Goal: Task Accomplishment & Management: Manage account settings

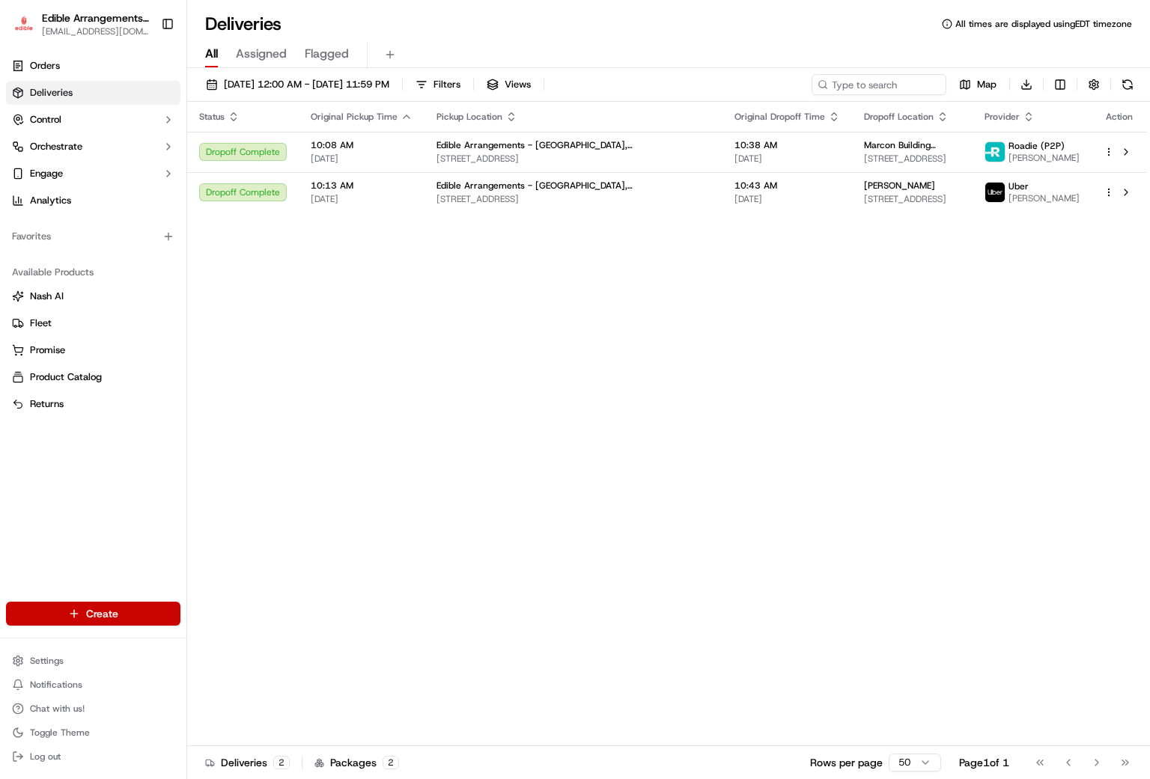
click at [79, 623] on html "Edible Arrangements - Morgantown, WV wv946@edible.store Toggle Sidebar Orders D…" at bounding box center [575, 389] width 1150 height 779
click at [230, 677] on link "Order" at bounding box center [270, 668] width 167 height 27
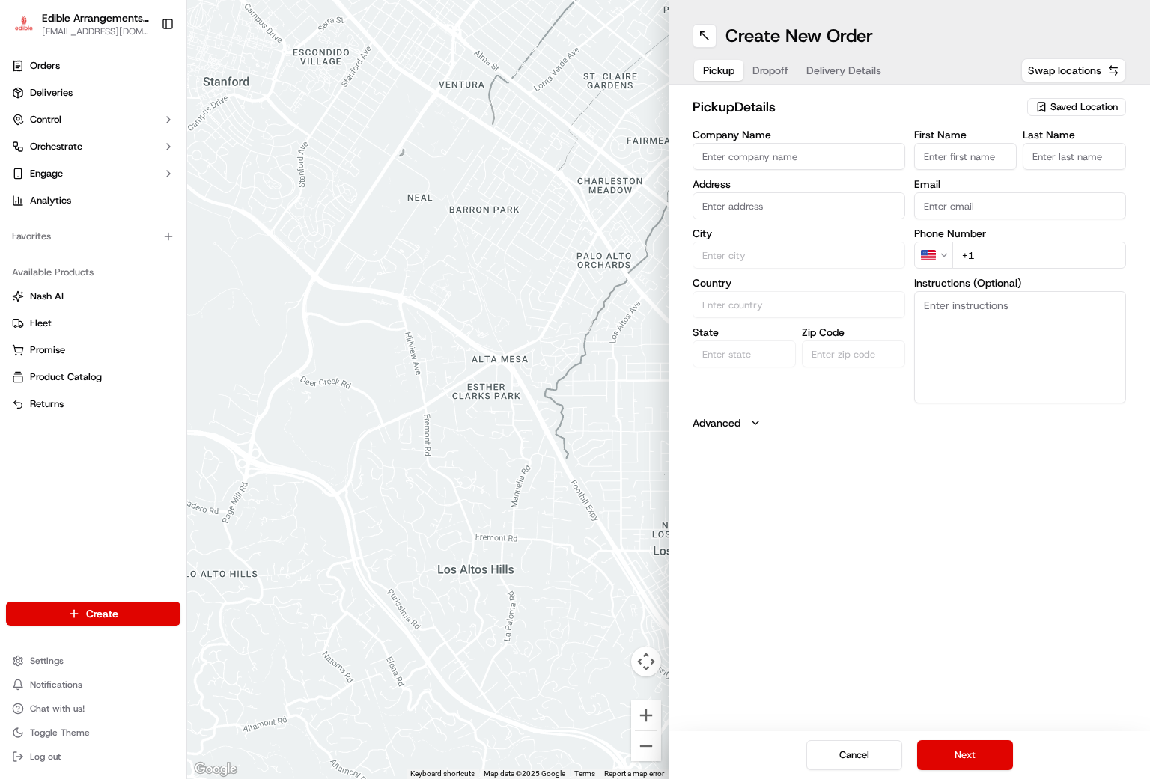
click at [1056, 104] on span "Saved Location" at bounding box center [1084, 106] width 67 height 13
click at [1063, 155] on div "Edible Arrangements - Morgantown, WV (WV946)" at bounding box center [1042, 171] width 214 height 36
type input "Edible Arrangements - [GEOGRAPHIC_DATA], [GEOGRAPHIC_DATA]"
type input "[STREET_ADDRESS]"
type input "Morgantown"
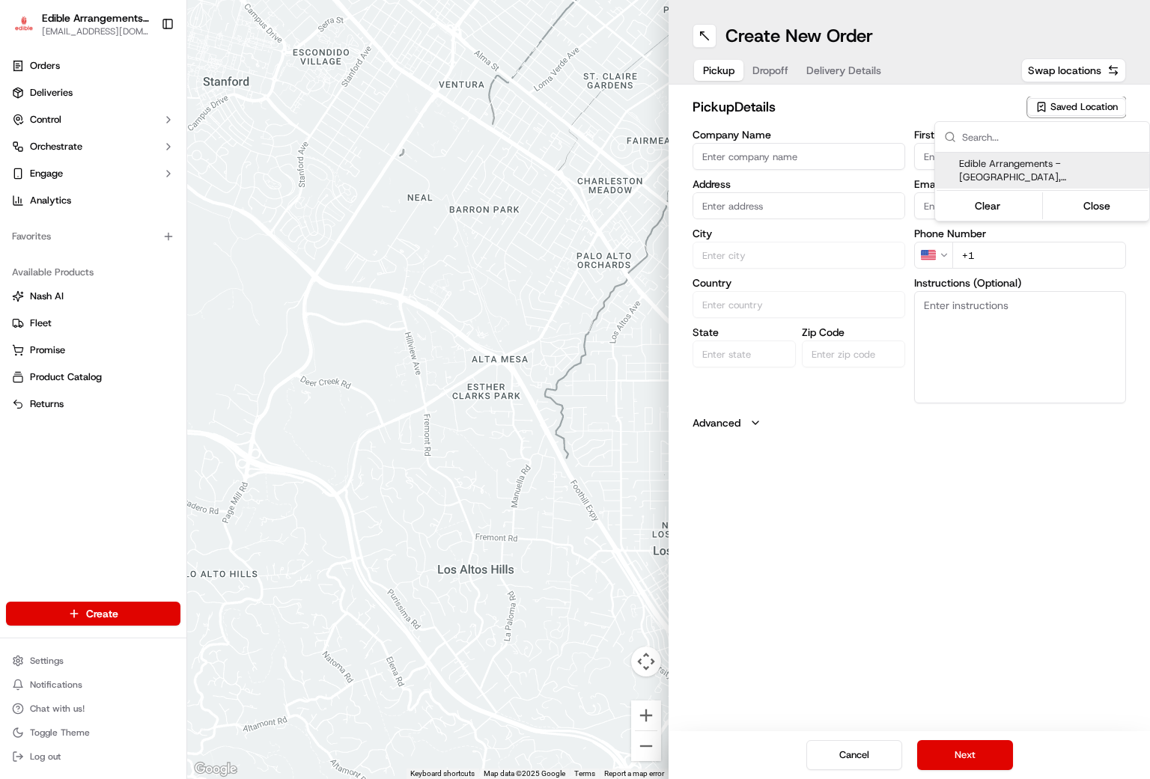
type input "US"
type input "WV"
type input "26508"
type input "[EMAIL_ADDRESS][DOMAIN_NAME]"
type input "[PHONE_NUMBER]"
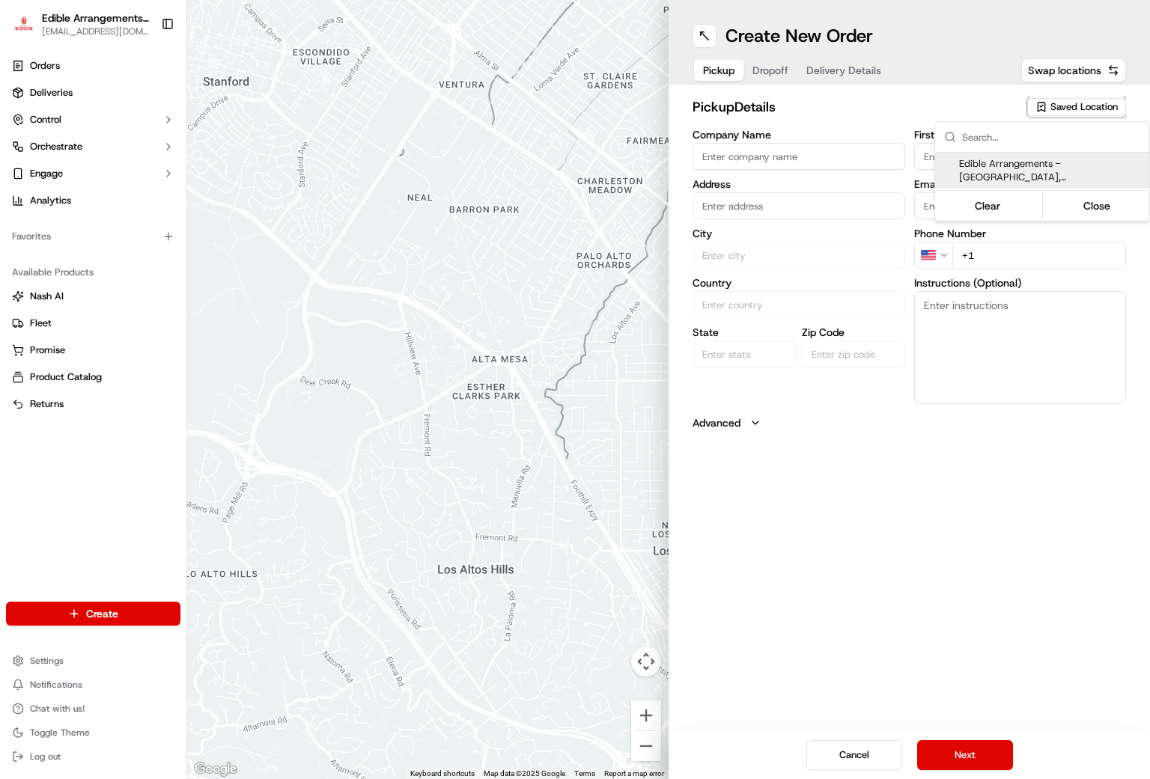
type textarea "Please come inside the store to pick up the arrangement."
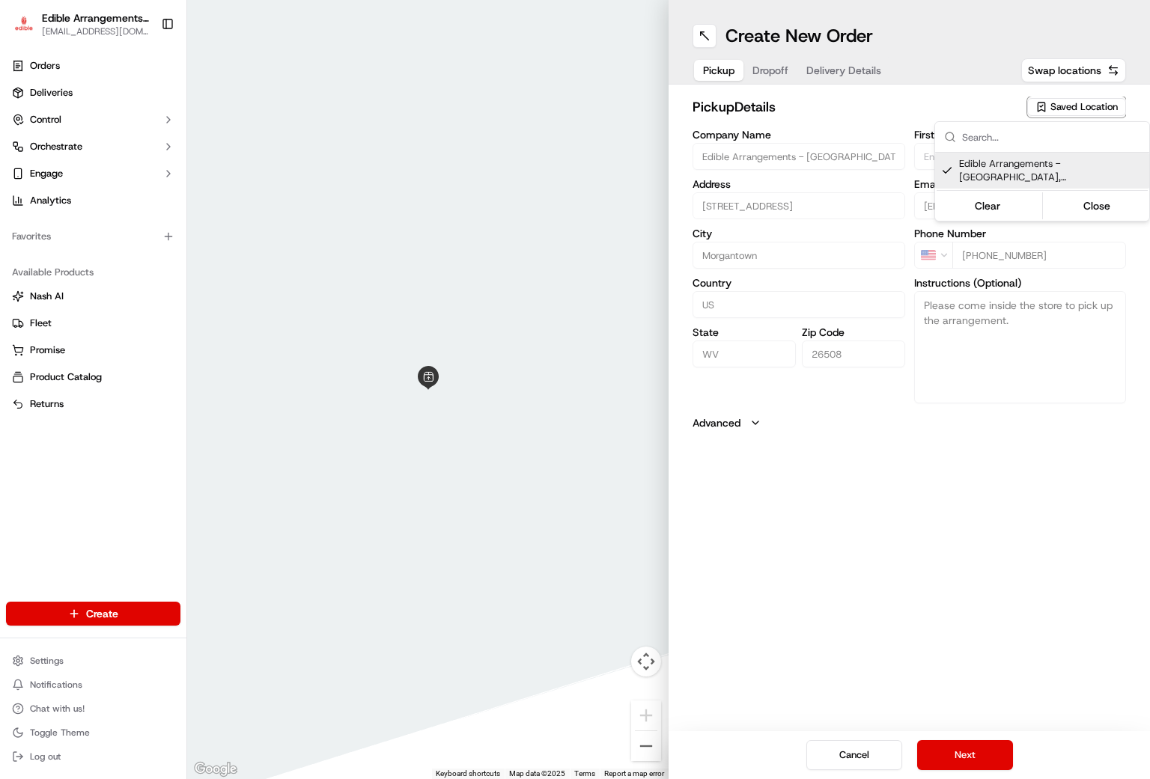
click at [764, 81] on html "Edible Arrangements - Morgantown, WV wv946@edible.store Toggle Sidebar Orders D…" at bounding box center [575, 389] width 1150 height 779
click at [773, 70] on span "Dropoff" at bounding box center [771, 70] width 36 height 15
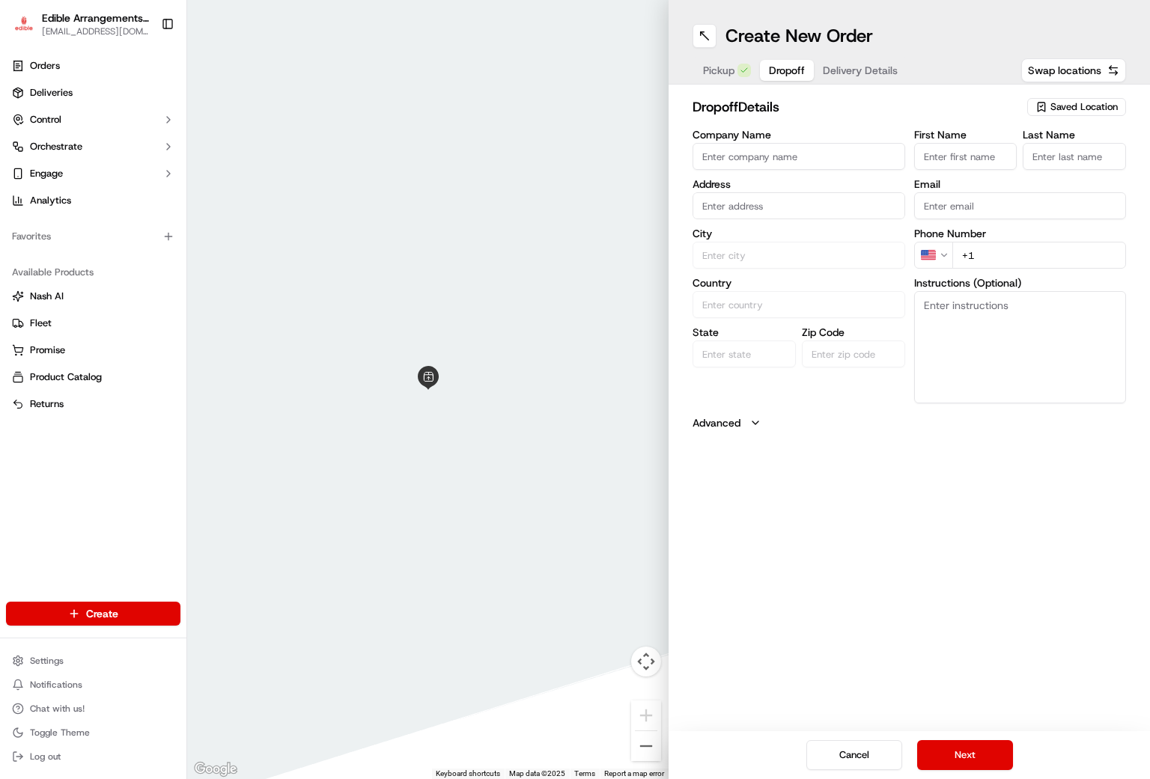
click at [964, 154] on input "First Name" at bounding box center [965, 156] width 103 height 27
type input "Karen"
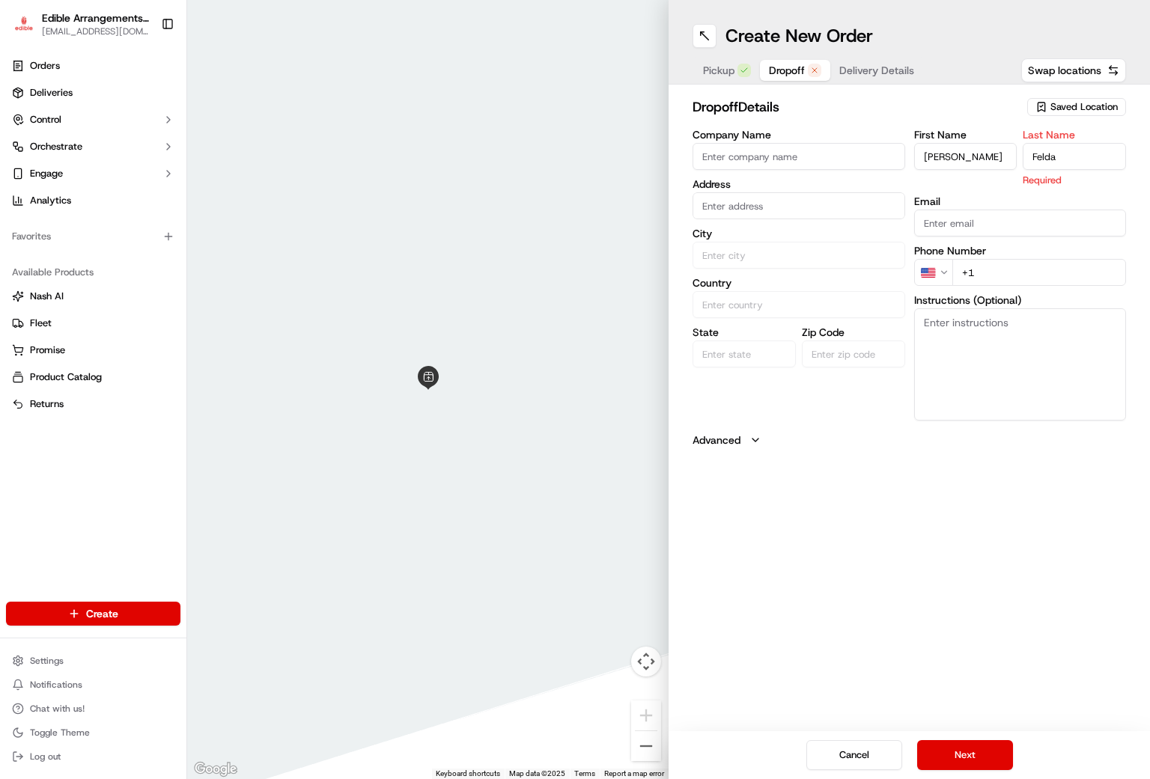
type input "Felda"
click at [789, 204] on input "text" at bounding box center [799, 205] width 213 height 27
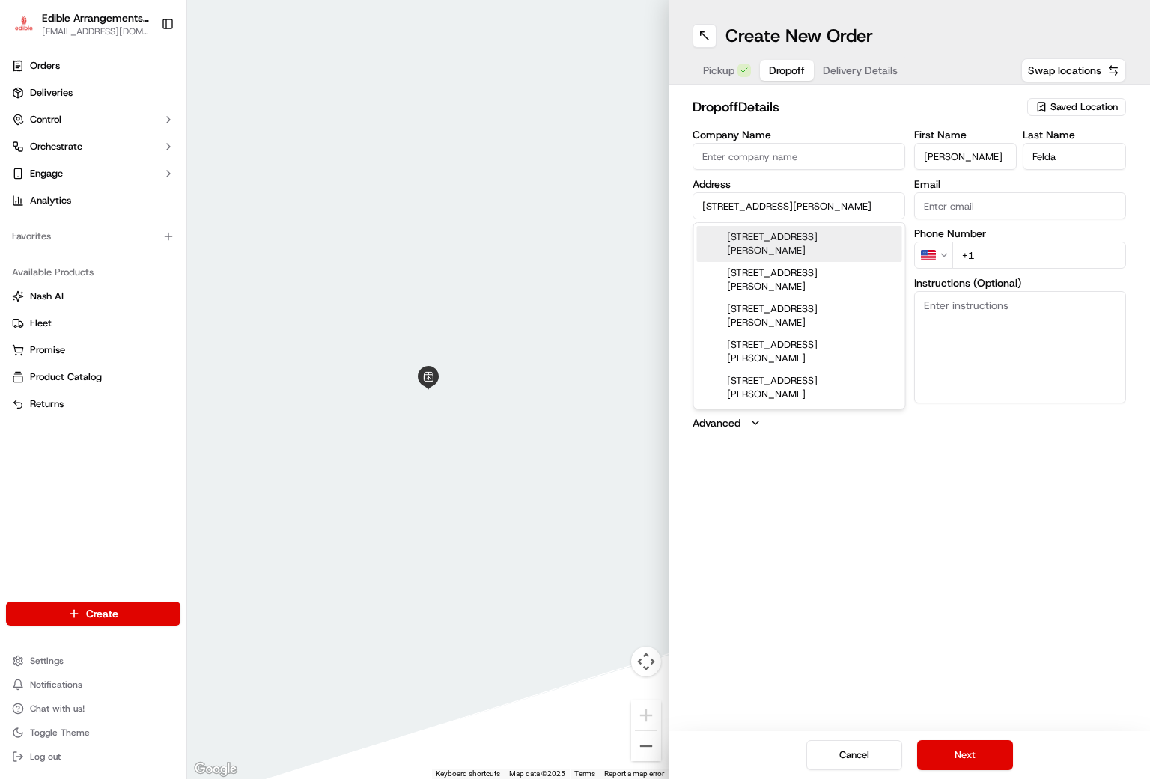
click at [829, 237] on div "115 Reeves Ave, Fairmont, WV" at bounding box center [799, 244] width 205 height 36
type input "[STREET_ADDRESS][PERSON_NAME]"
type input "Fairmont"
type input "United States"
type input "WV"
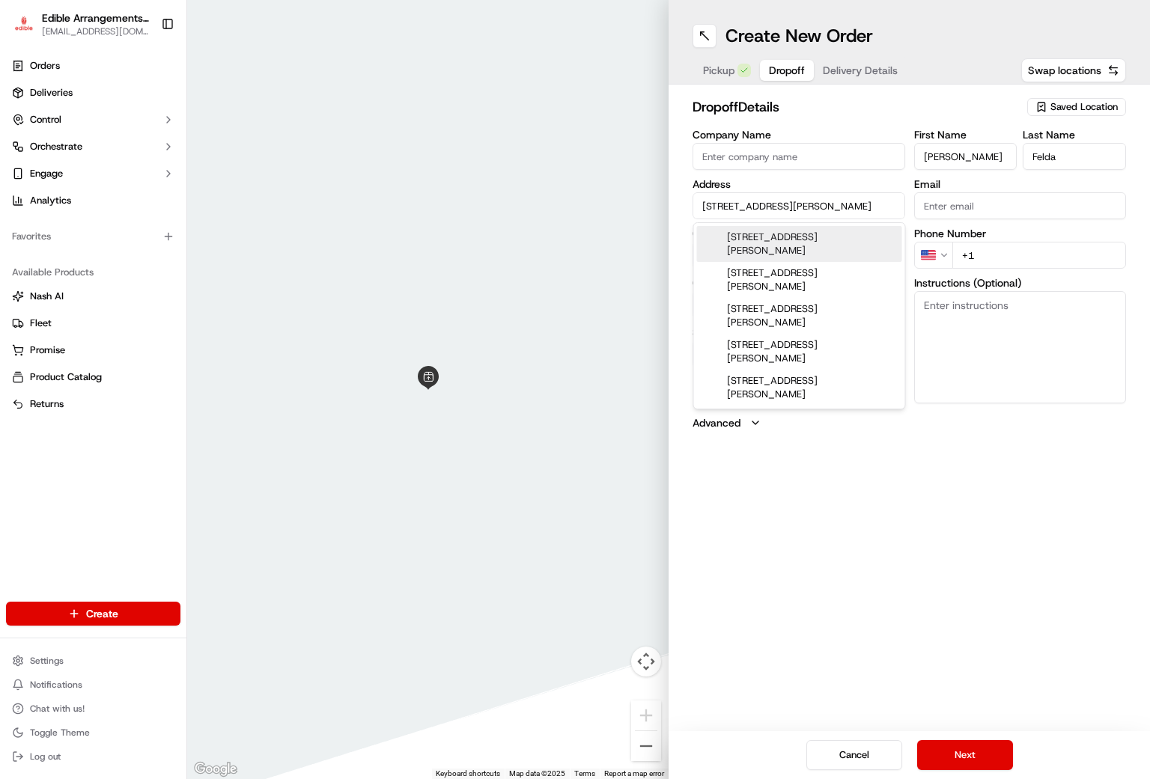
type input "26554"
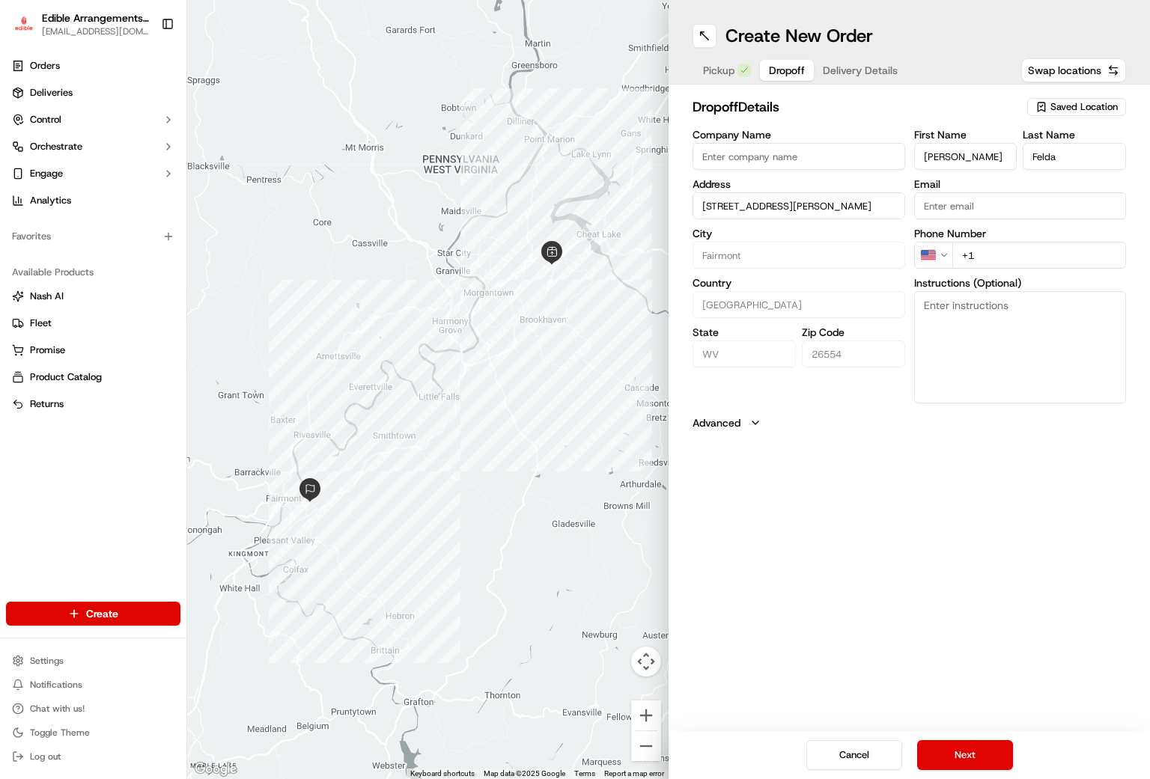
type input "[STREET_ADDRESS][PERSON_NAME]"
click at [1020, 258] on input "+1" at bounding box center [1039, 255] width 174 height 27
type input "+1 304 366 7512"
click at [968, 764] on button "Next" at bounding box center [965, 756] width 96 height 30
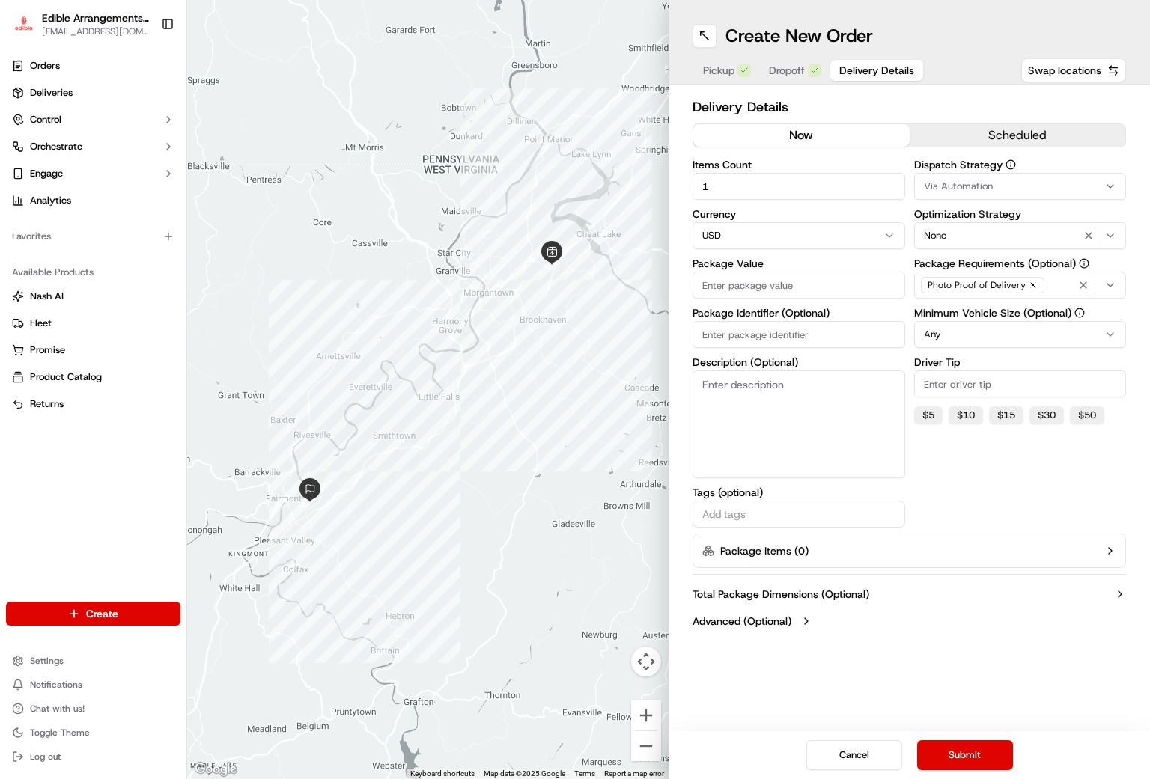
drag, startPoint x: 742, startPoint y: 284, endPoint x: 728, endPoint y: 284, distance: 14.2
click at [728, 284] on input "Package Value" at bounding box center [799, 285] width 213 height 27
type input "139.08"
click at [735, 326] on input "Package Identifier (Optional)" at bounding box center [799, 334] width 213 height 27
type input "0651"
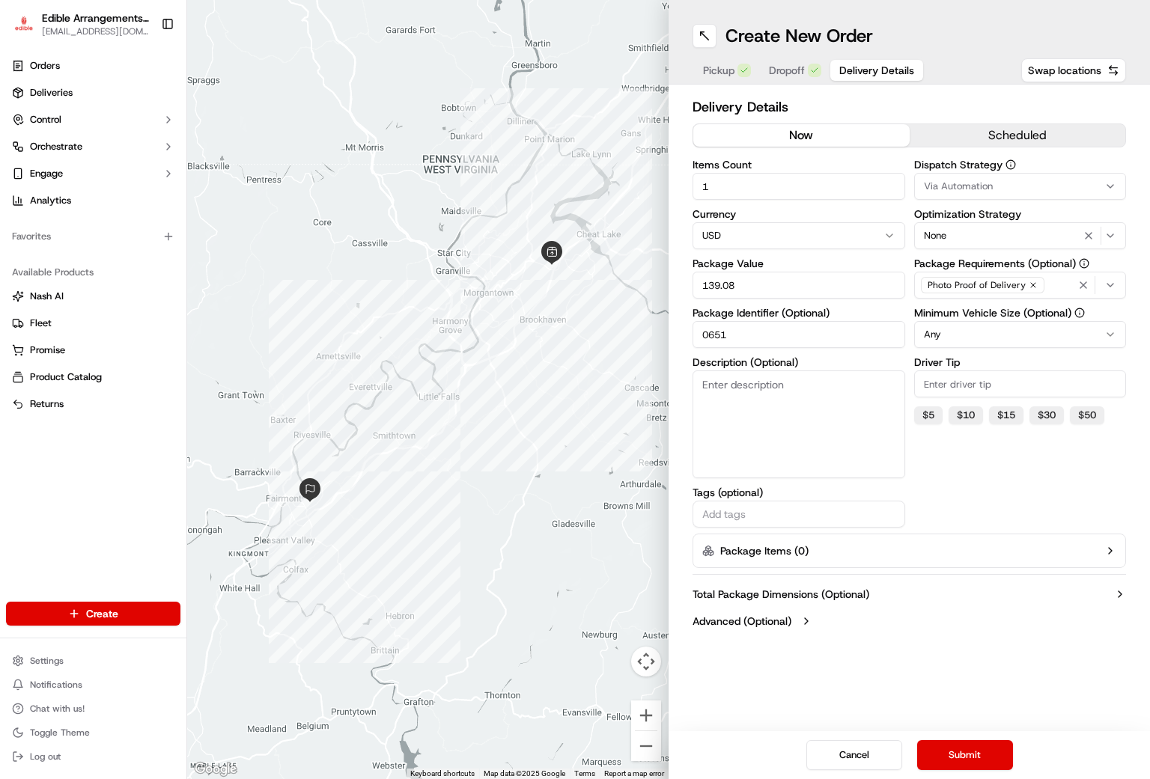
click at [759, 400] on textarea "Description (Optional)" at bounding box center [799, 425] width 213 height 108
type textarea "arrangement"
click at [964, 757] on button "Submit" at bounding box center [965, 756] width 96 height 30
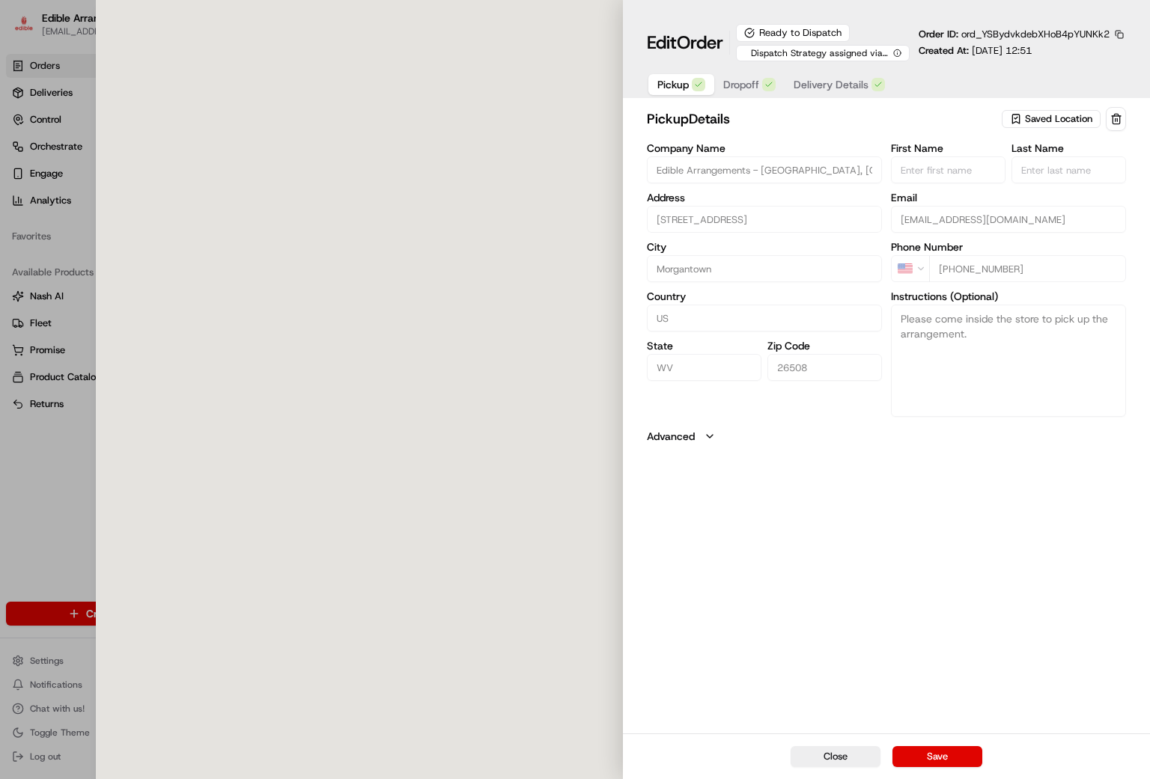
type input "[STREET_ADDRESS]"
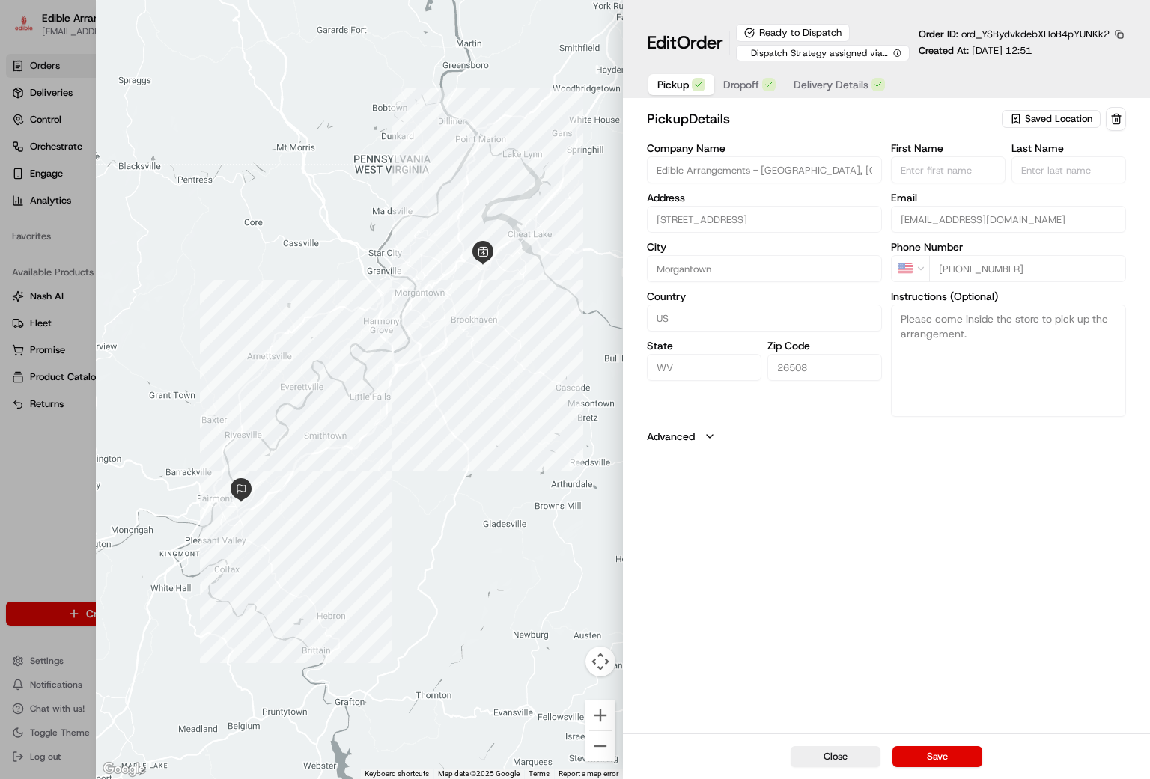
click at [876, 549] on div "pickup Details Saved Location Company Name Edible Arrangements - Morgantown, WV…" at bounding box center [886, 419] width 527 height 630
click at [920, 758] on button "Save" at bounding box center [938, 757] width 90 height 21
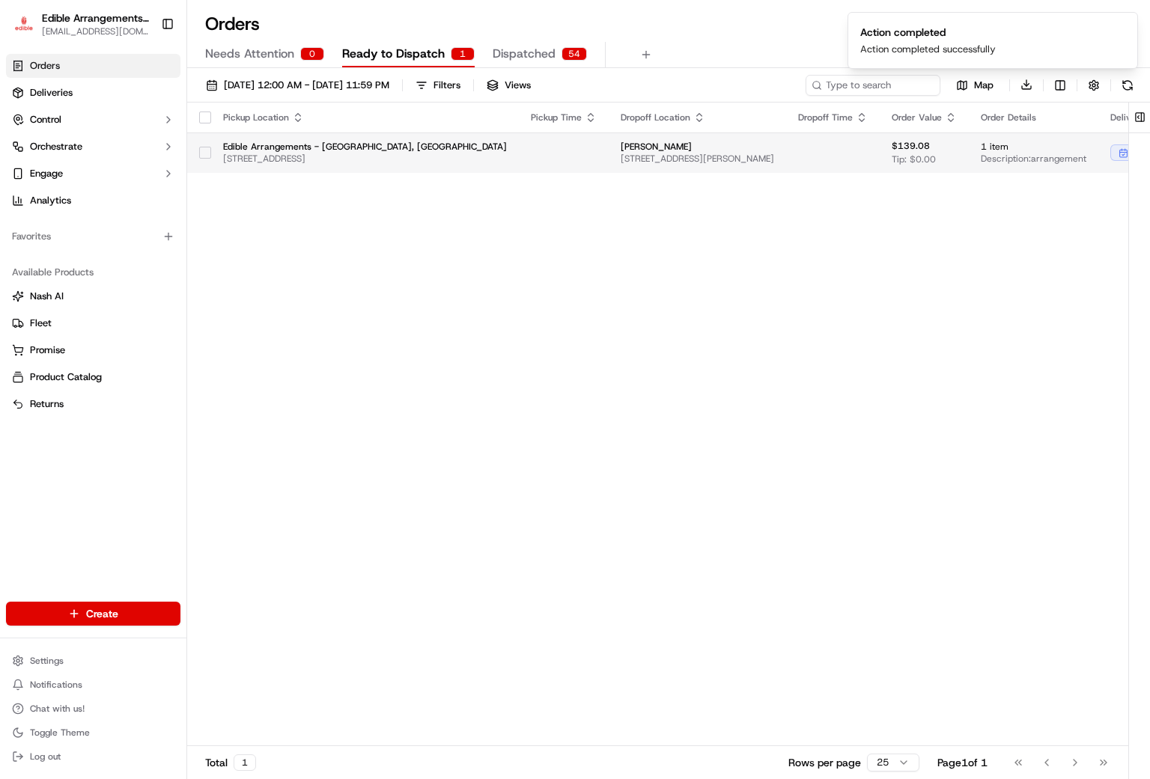
click at [200, 151] on button "button" at bounding box center [205, 153] width 12 height 12
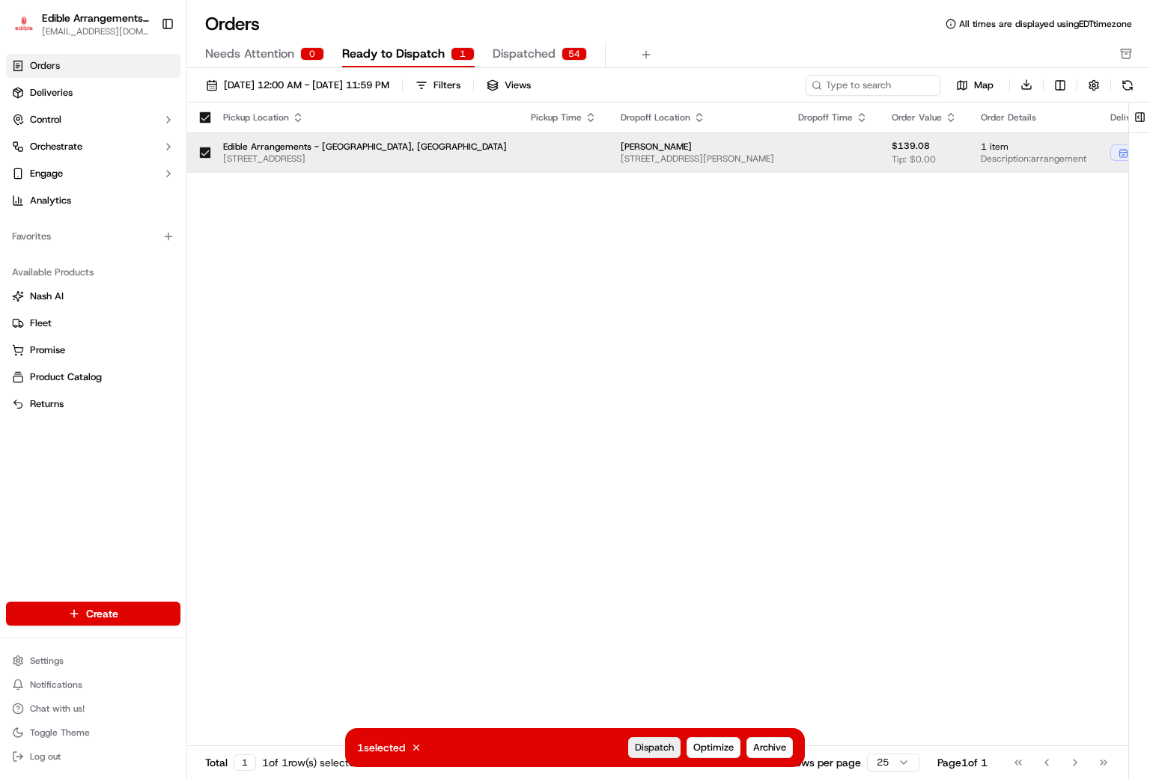
click at [639, 746] on span "Dispatch" at bounding box center [654, 747] width 39 height 13
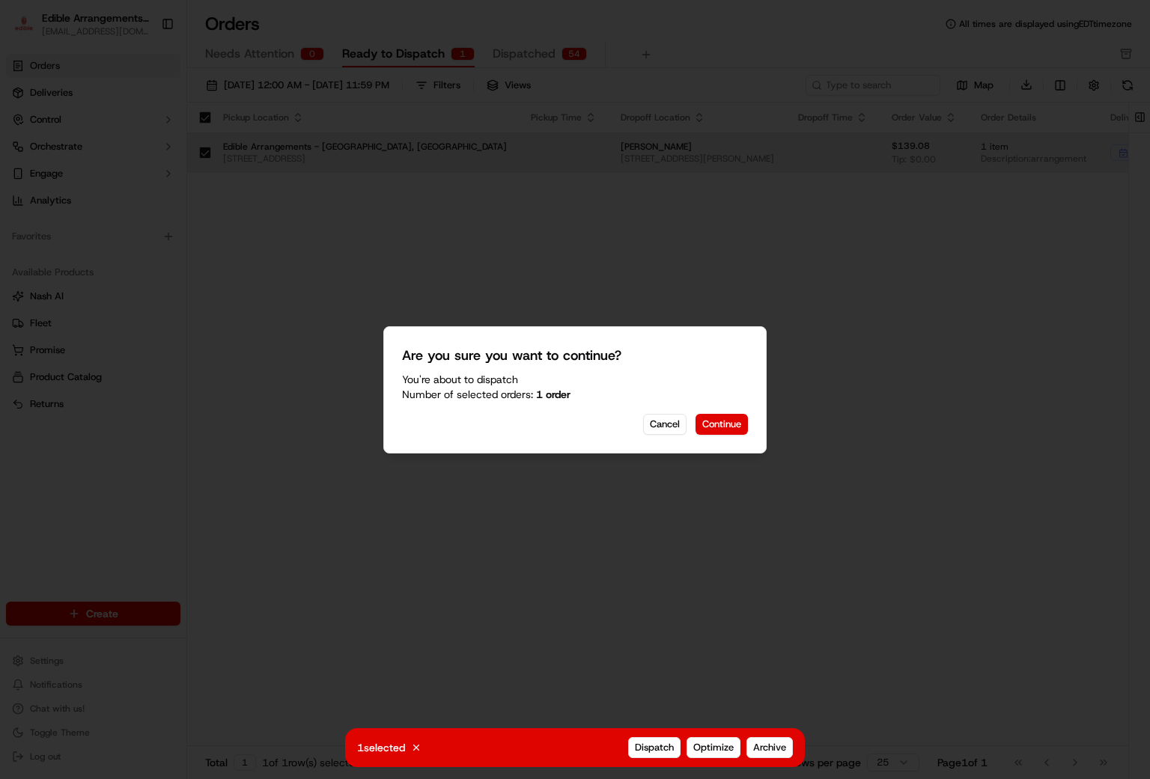
click at [717, 443] on div "Are you sure you want to continue? You're about to Dispatch Number of selected …" at bounding box center [574, 389] width 383 height 127
click at [719, 420] on button "Continue" at bounding box center [722, 424] width 52 height 21
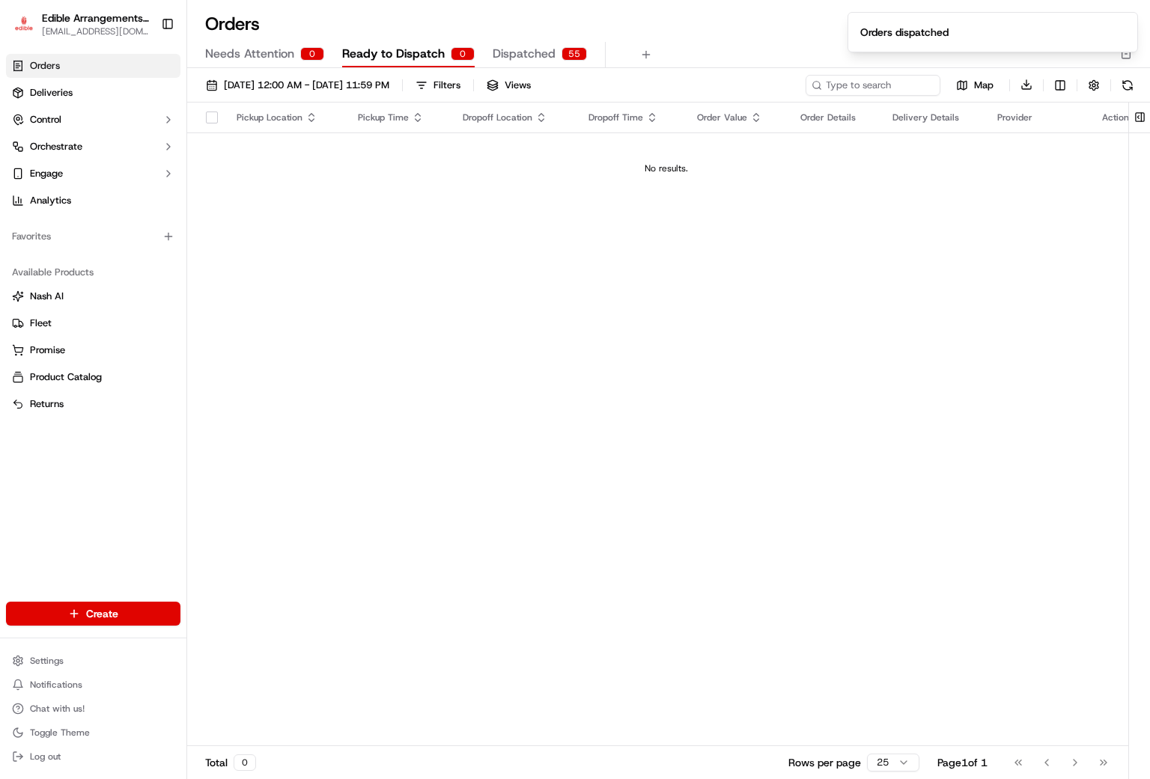
click at [535, 55] on span "Dispatched" at bounding box center [524, 54] width 63 height 18
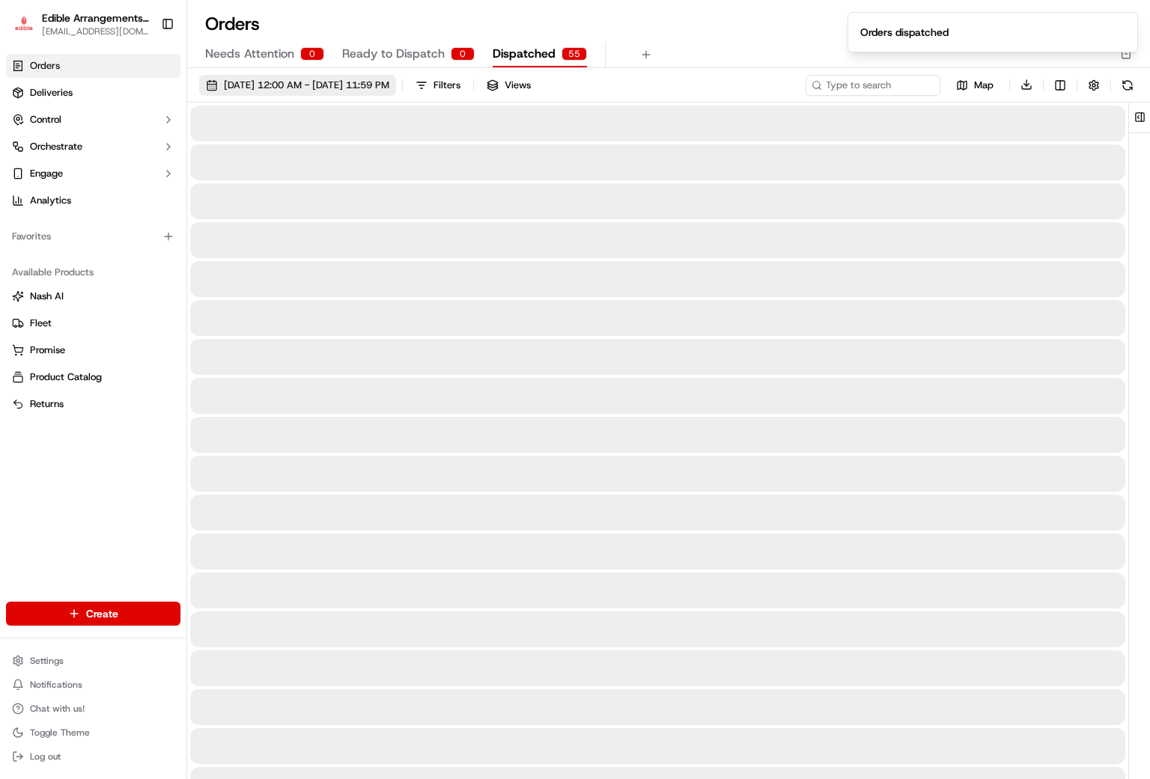
click at [306, 84] on span "[DATE] 12:00 AM - [DATE] 11:59 PM" at bounding box center [306, 85] width 165 height 13
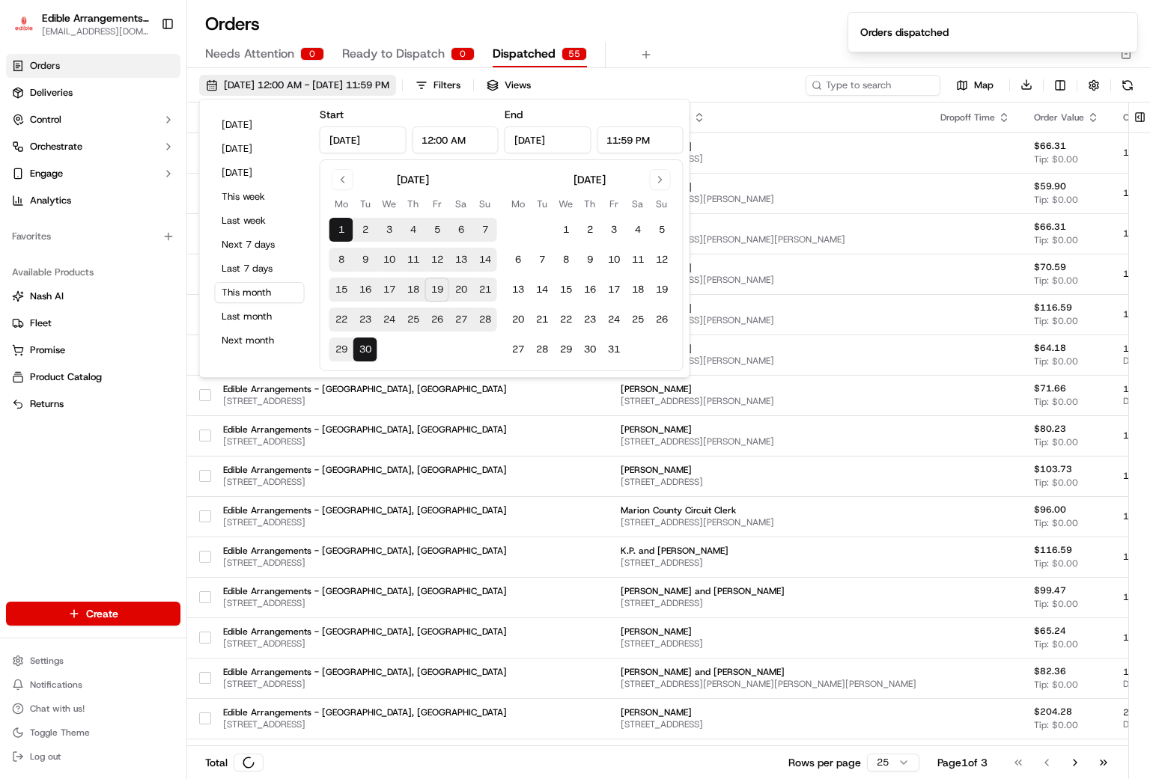
click at [297, 84] on span "[DATE] 12:00 AM - [DATE] 11:59 PM" at bounding box center [306, 85] width 165 height 13
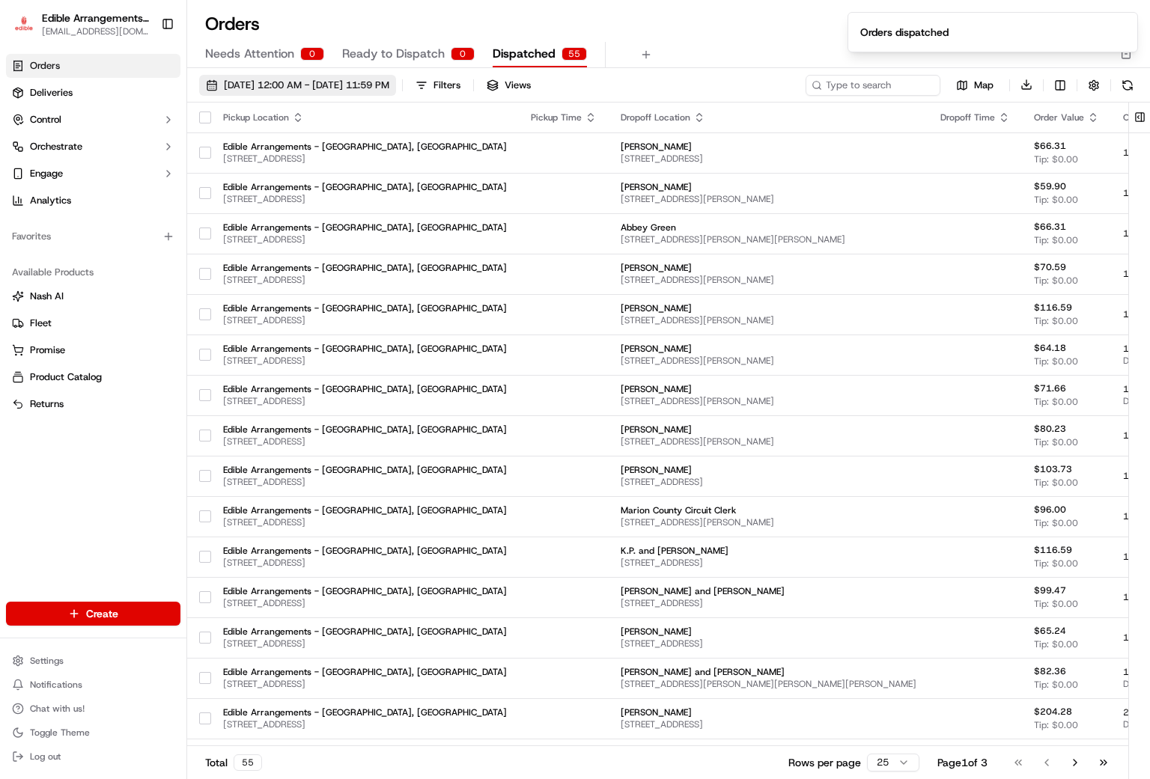
click at [303, 88] on span "[DATE] 12:00 AM - [DATE] 11:59 PM" at bounding box center [306, 85] width 165 height 13
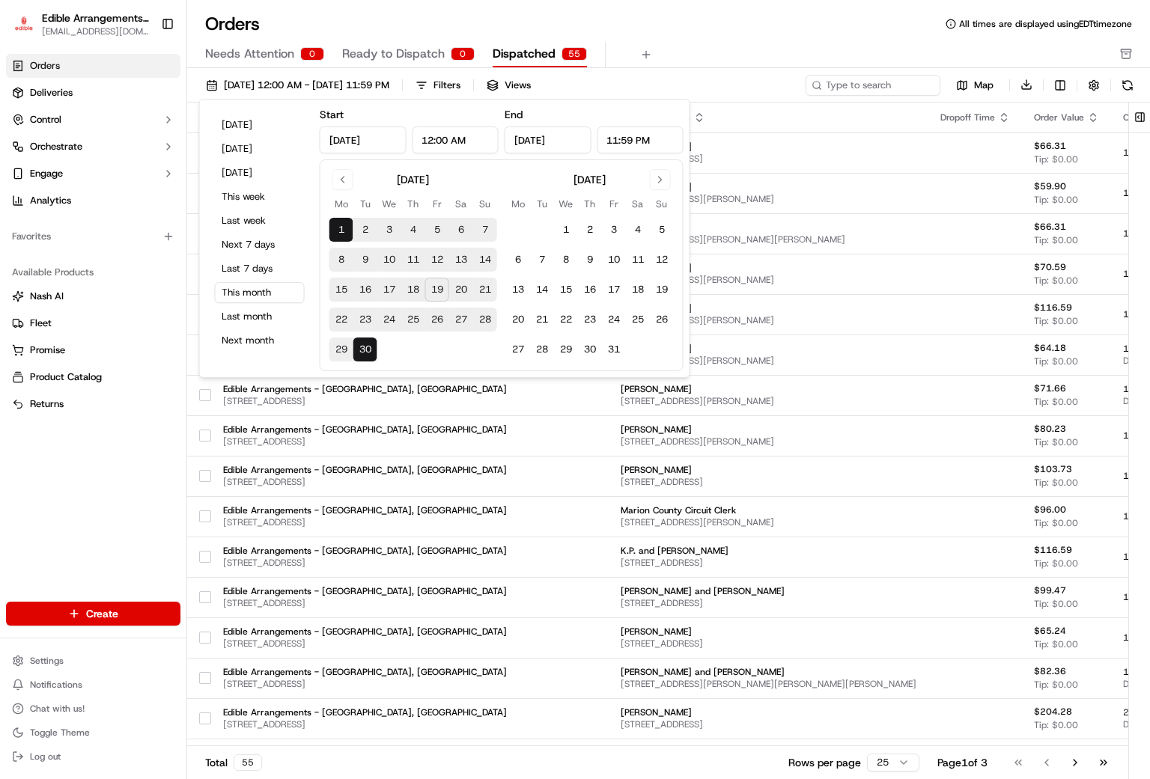
click at [437, 293] on button "19" at bounding box center [437, 290] width 24 height 24
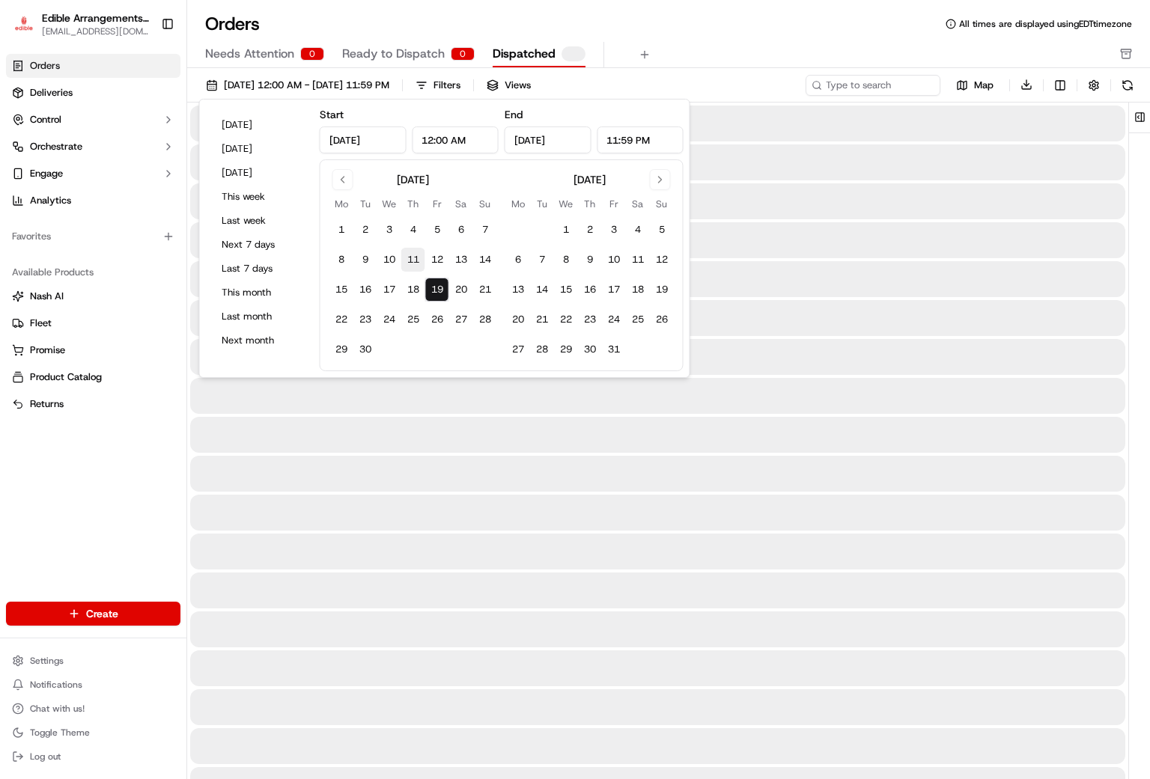
type input "[DATE]"
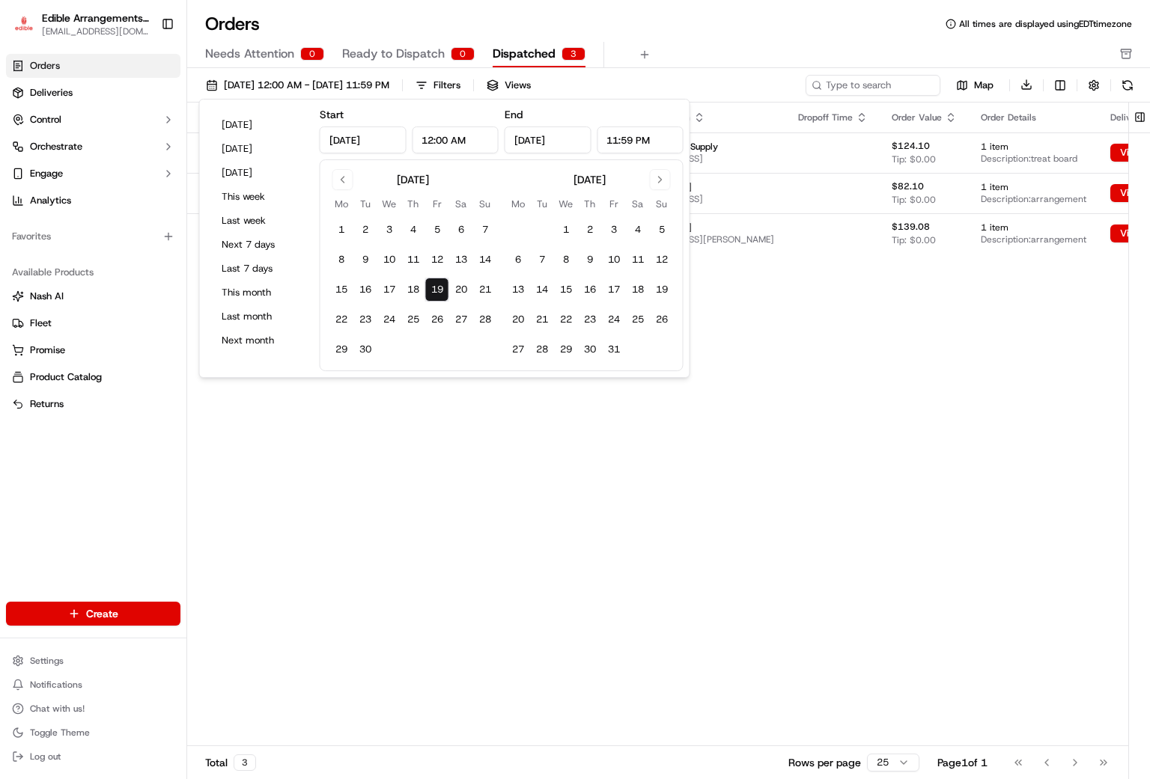
click at [1012, 476] on div "Pickup Location Pickup Time Dropoff Location Dropoff Time Order Value Order Det…" at bounding box center [718, 425] width 1063 height 645
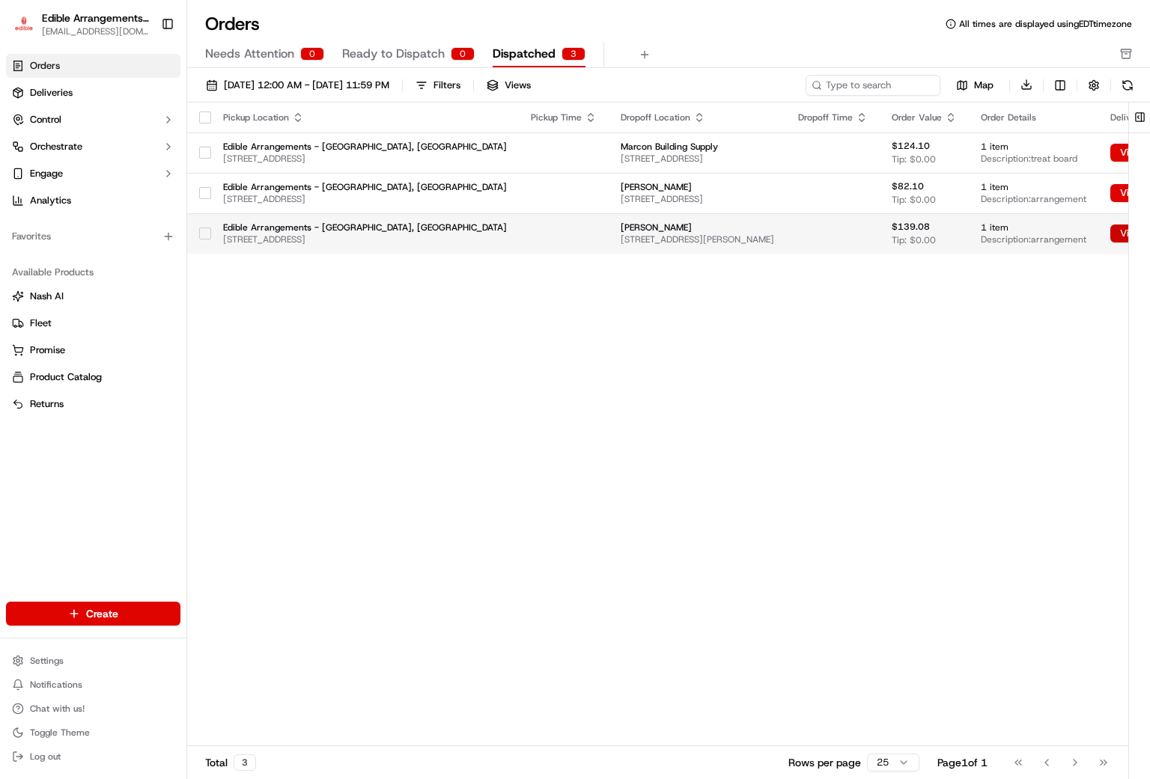
click at [1110, 237] on button "View Job" at bounding box center [1145, 234] width 70 height 18
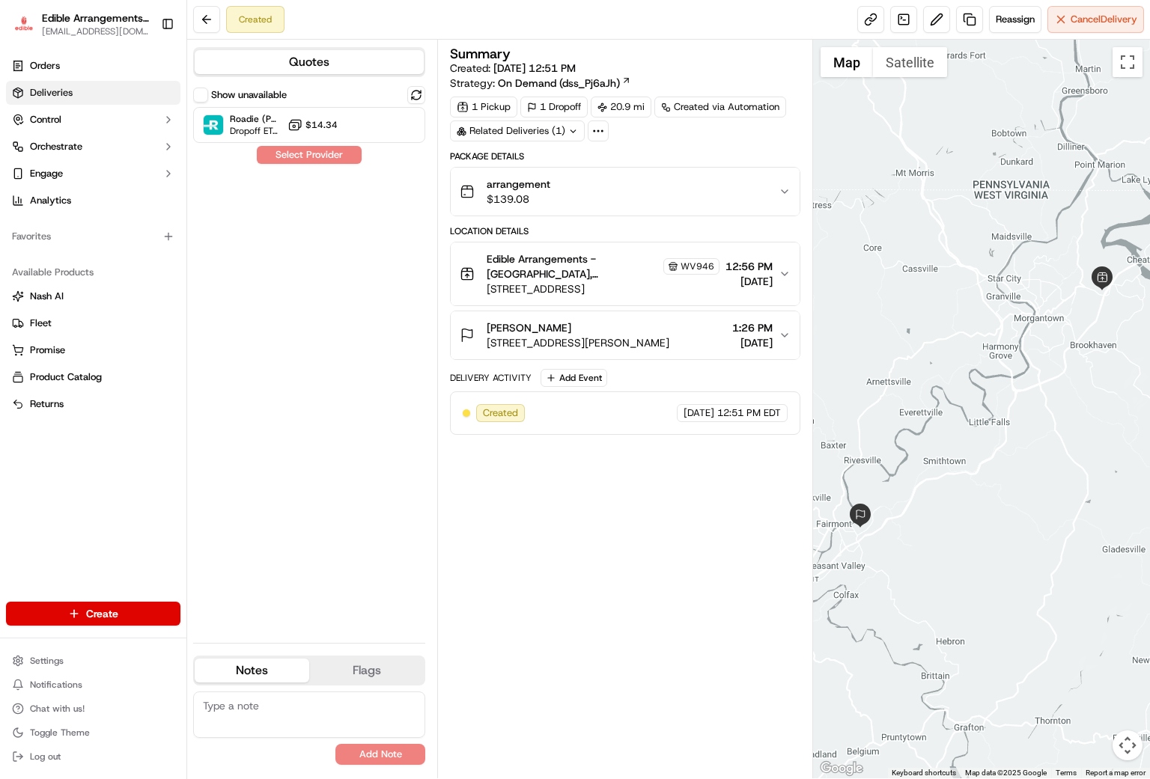
click at [47, 88] on span "Deliveries" at bounding box center [51, 92] width 43 height 13
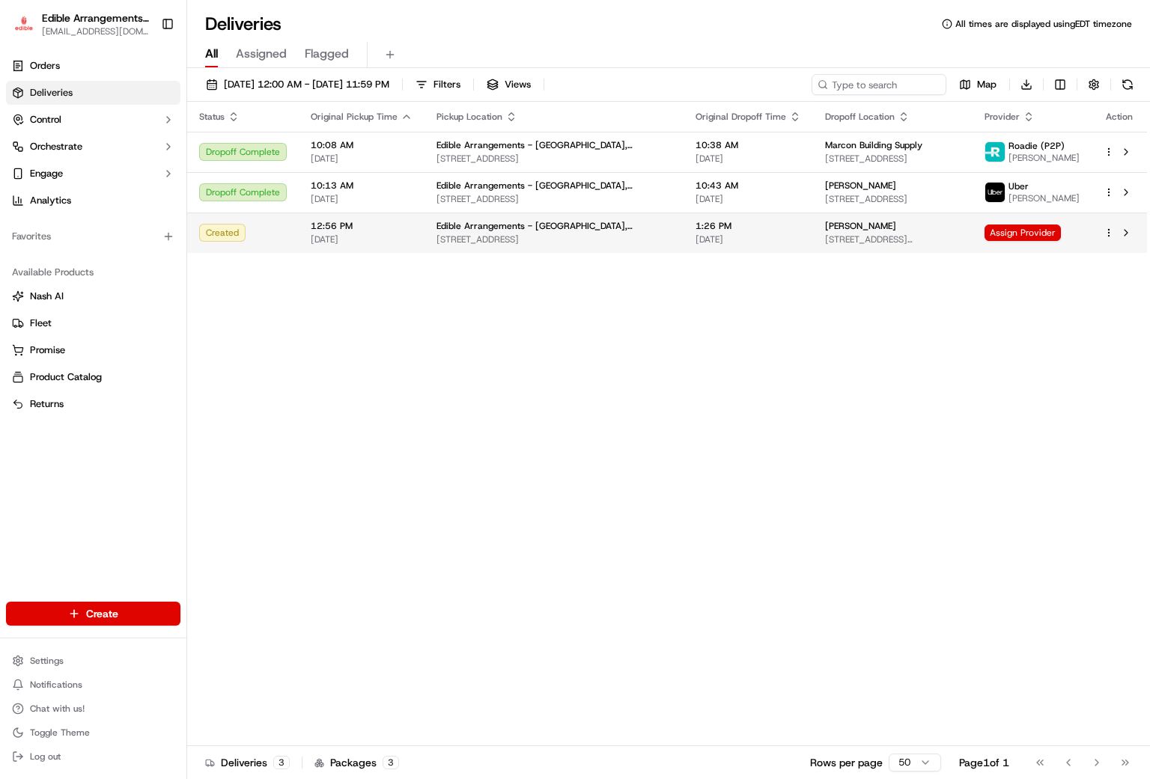
click at [1103, 243] on html "Edible Arrangements - Morgantown, WV wv946@edible.store Toggle Sidebar Orders D…" at bounding box center [575, 389] width 1150 height 779
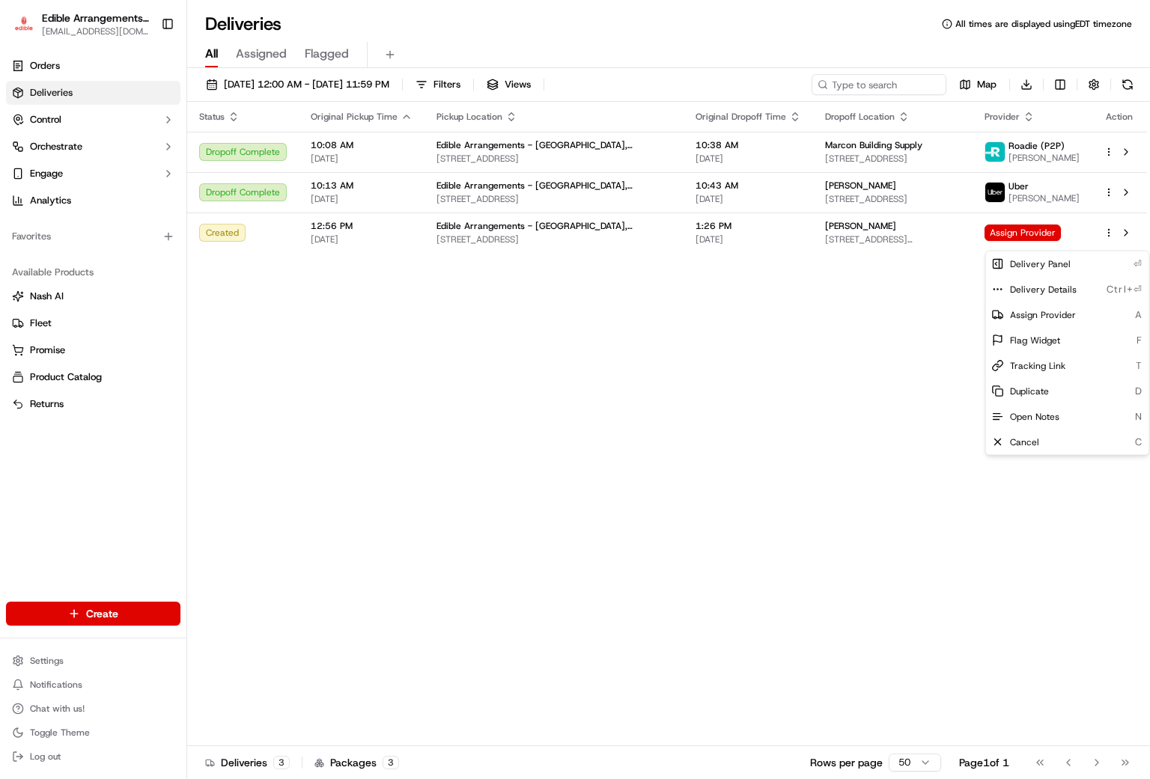
click at [841, 497] on html "Edible Arrangements - Morgantown, WV wv946@edible.store Toggle Sidebar Orders D…" at bounding box center [575, 389] width 1150 height 779
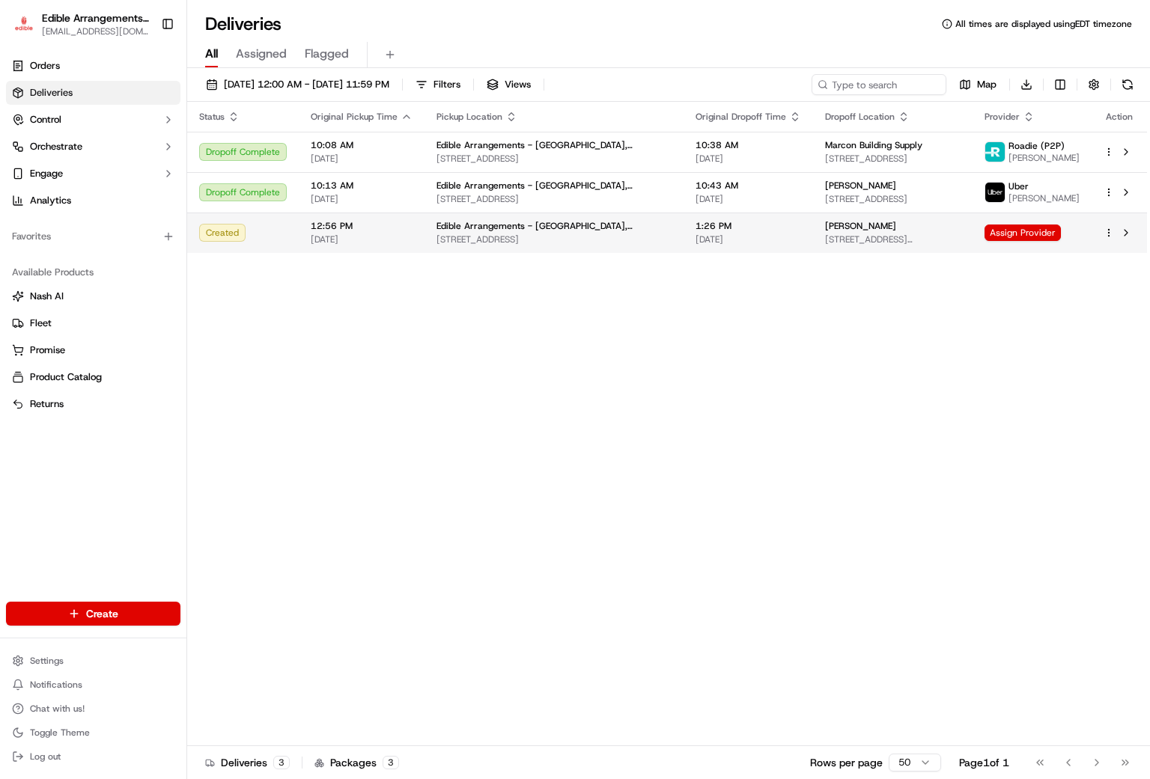
click at [377, 243] on span "[DATE]" at bounding box center [362, 240] width 102 height 12
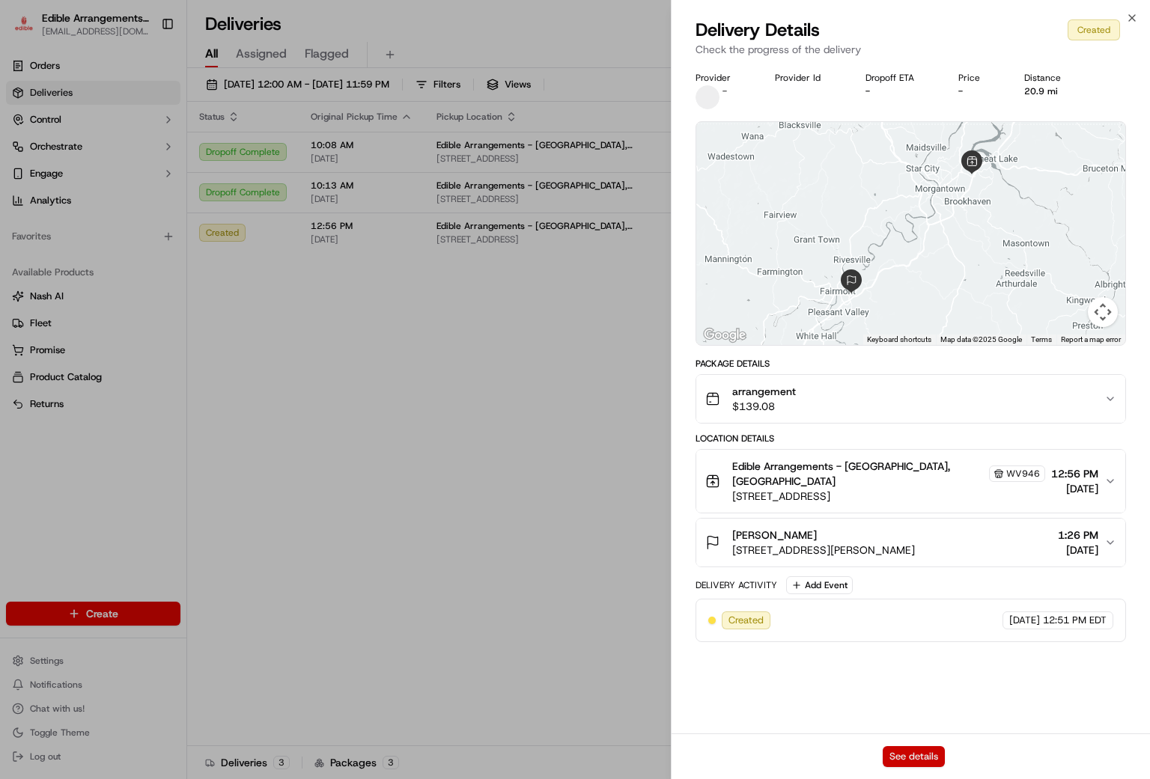
click at [906, 762] on button "See details" at bounding box center [914, 757] width 62 height 21
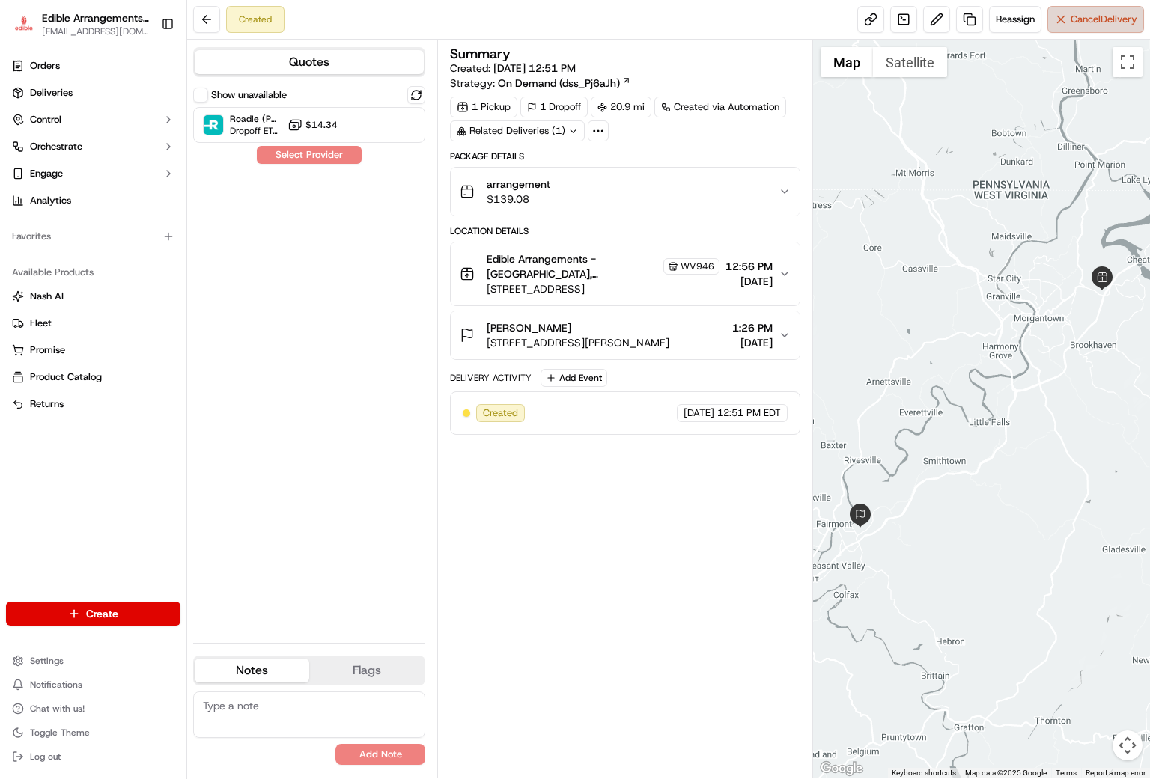
click at [1087, 30] on button "Cancel Delivery" at bounding box center [1096, 19] width 97 height 27
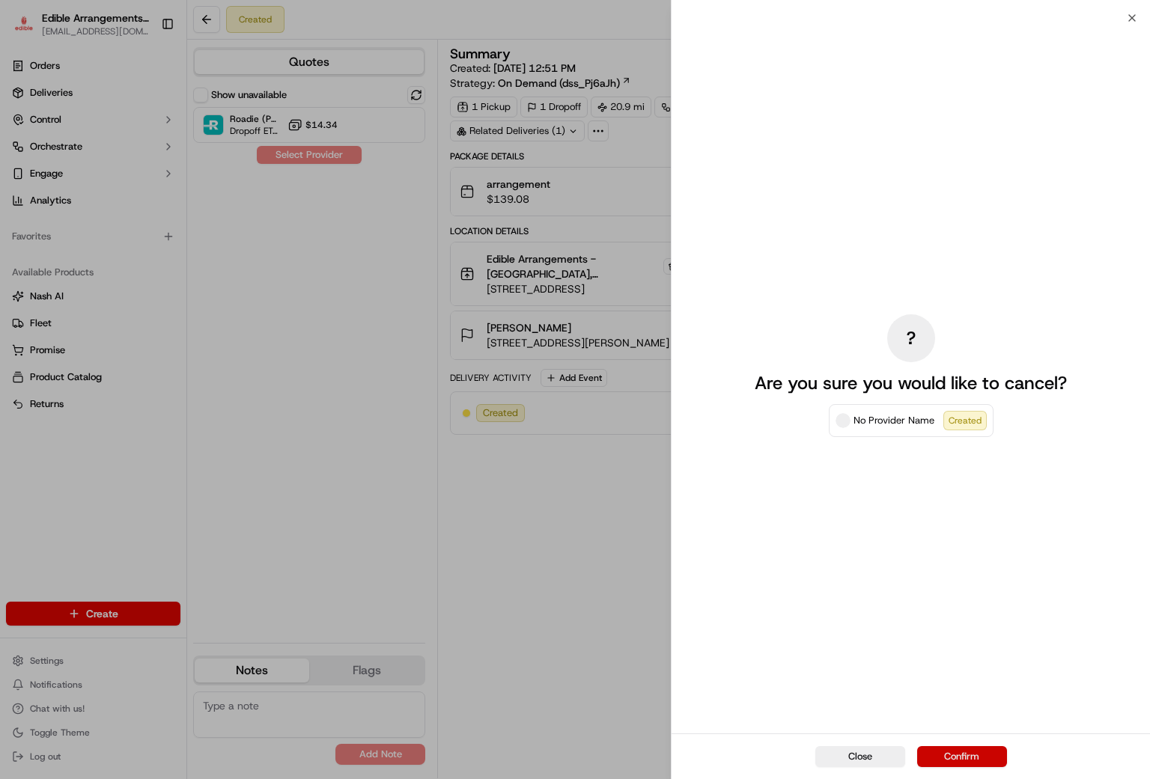
click at [940, 750] on button "Confirm" at bounding box center [962, 757] width 90 height 21
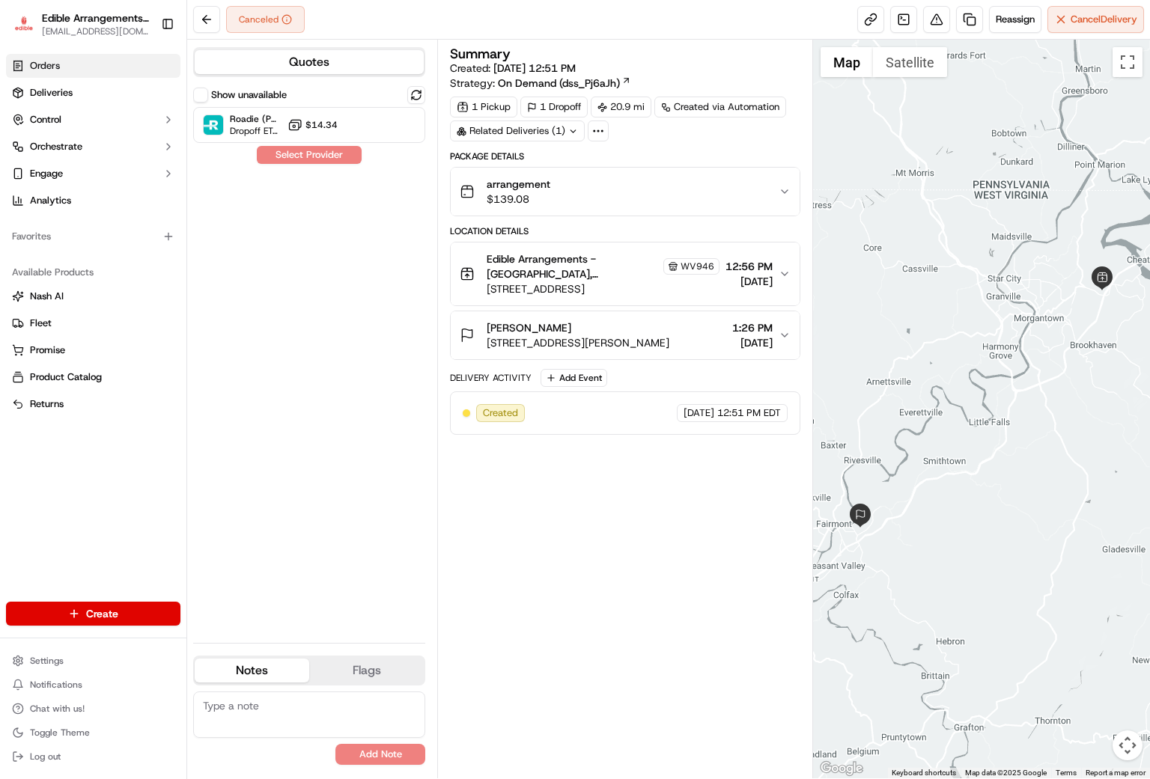
click at [50, 72] on span "Orders" at bounding box center [45, 65] width 30 height 13
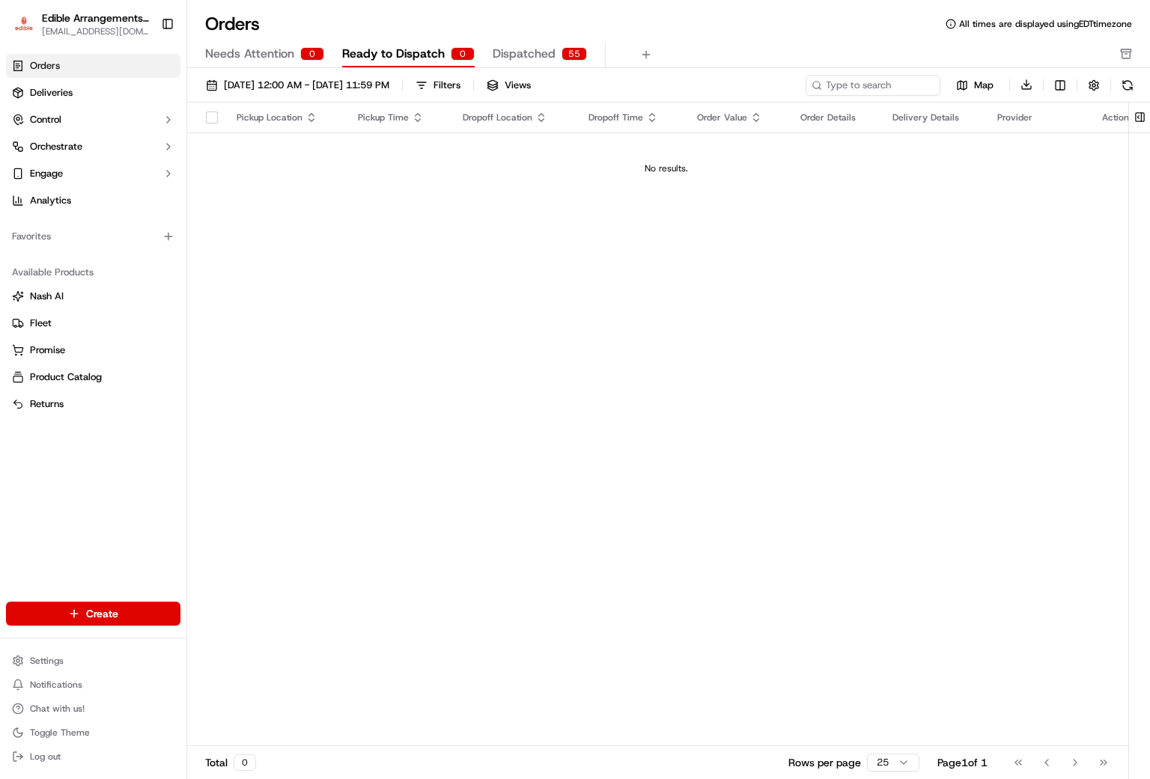
click at [515, 52] on span "Dispatched" at bounding box center [524, 54] width 63 height 18
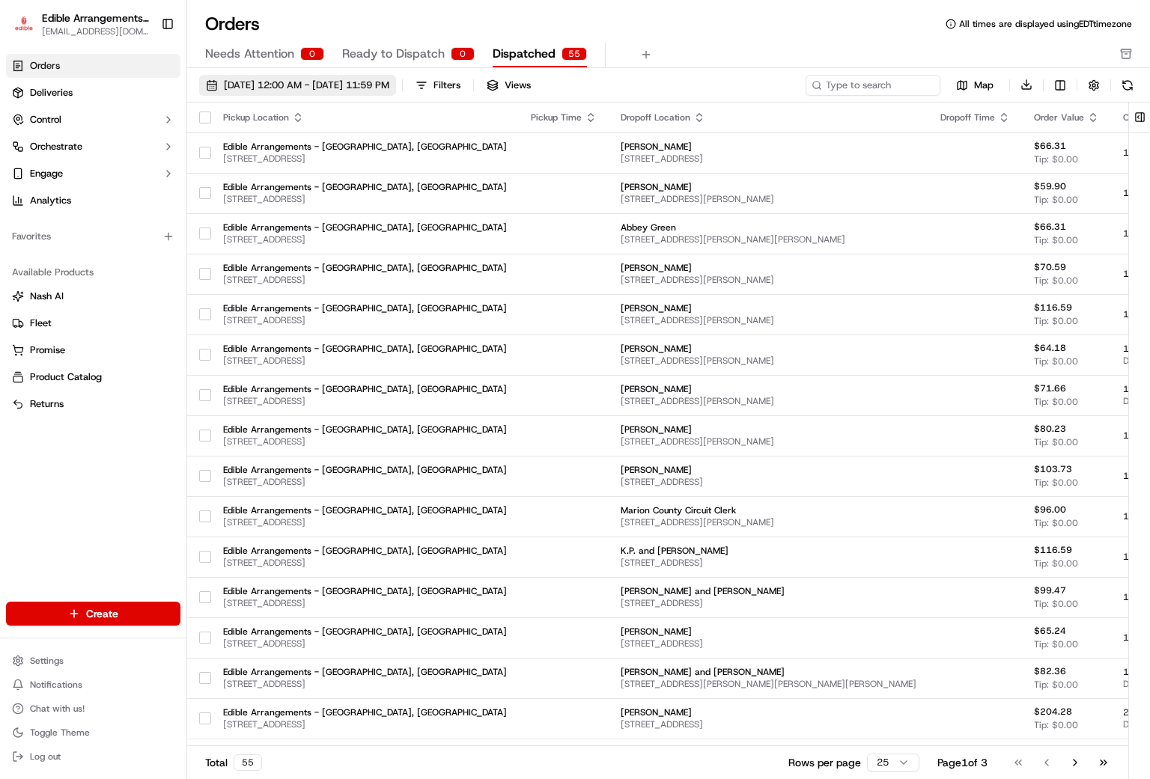
click at [322, 75] on div "[DATE] 12:00 AM - [DATE] 11:59 PM Filters Views Map Download Pickup Location Pi…" at bounding box center [668, 429] width 963 height 722
click at [320, 76] on button "[DATE] 12:00 AM - [DATE] 11:59 PM" at bounding box center [297, 85] width 197 height 21
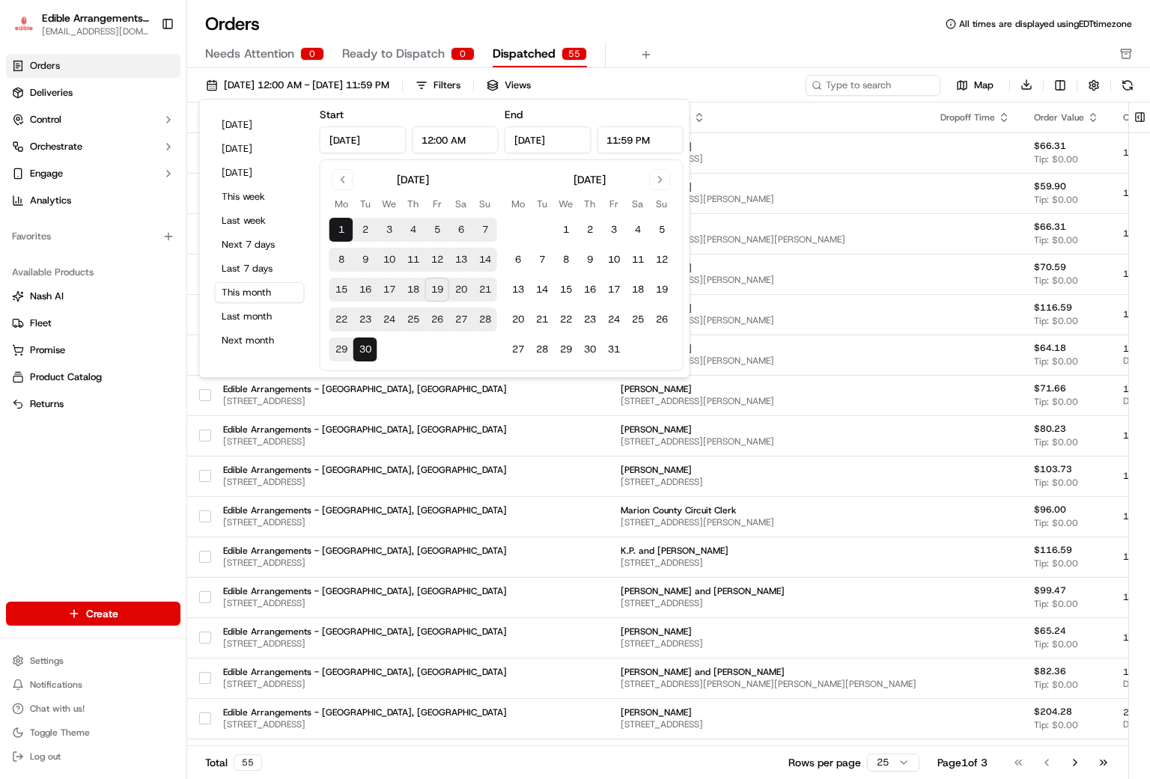
click at [441, 288] on button "19" at bounding box center [437, 290] width 24 height 24
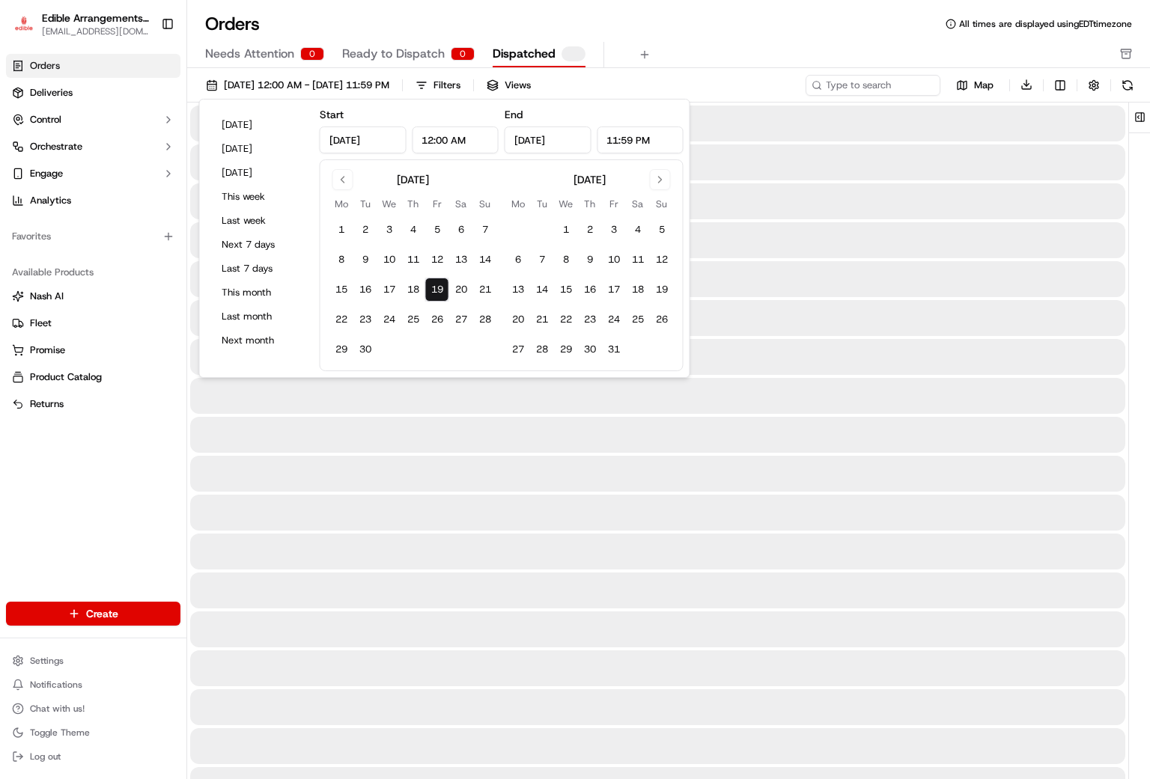
type input "[DATE]"
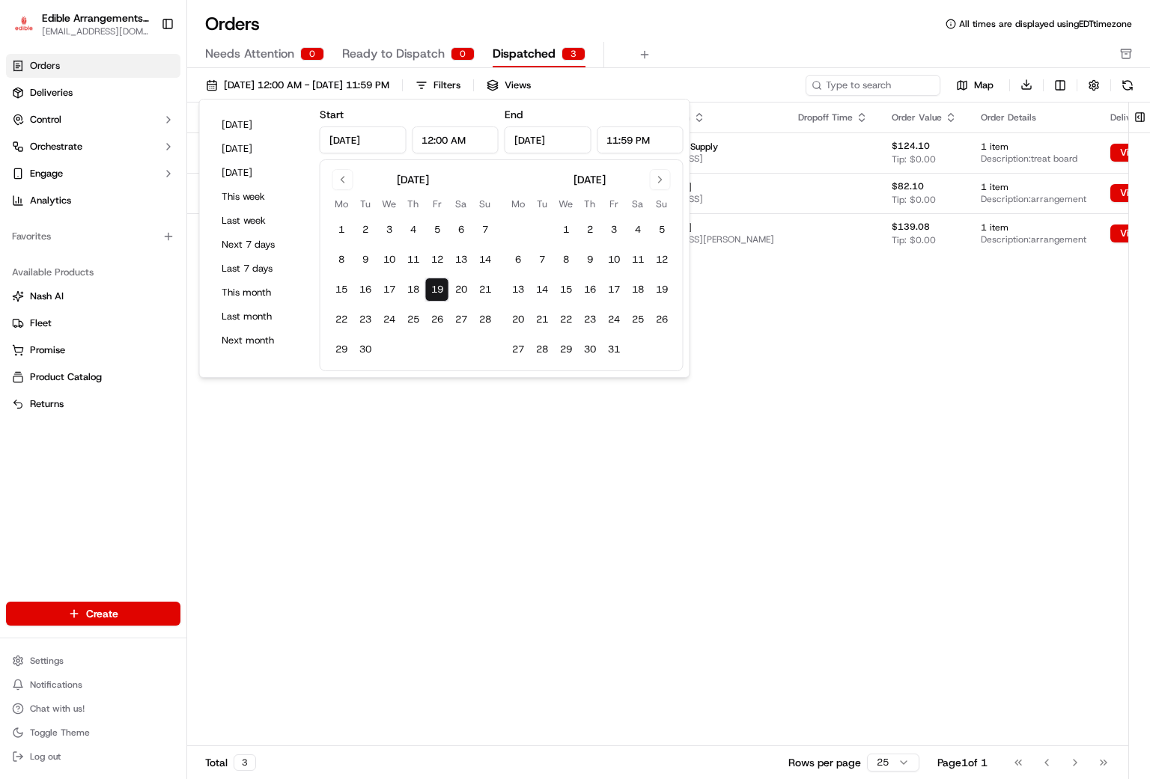
click at [762, 36] on div "Orders All times are displayed using EDT timezone Needs Attention 0 Ready to Di…" at bounding box center [668, 40] width 963 height 56
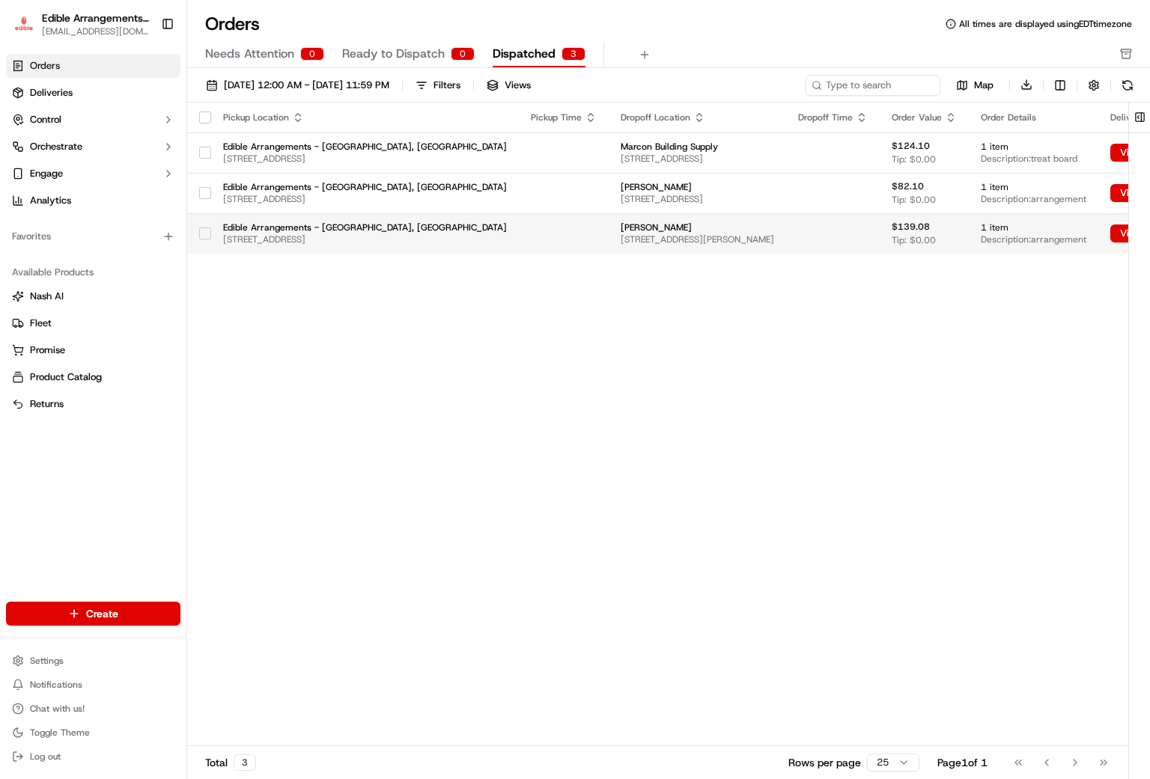
click at [935, 227] on div "$139.08 Tip: $0.00" at bounding box center [924, 233] width 65 height 25
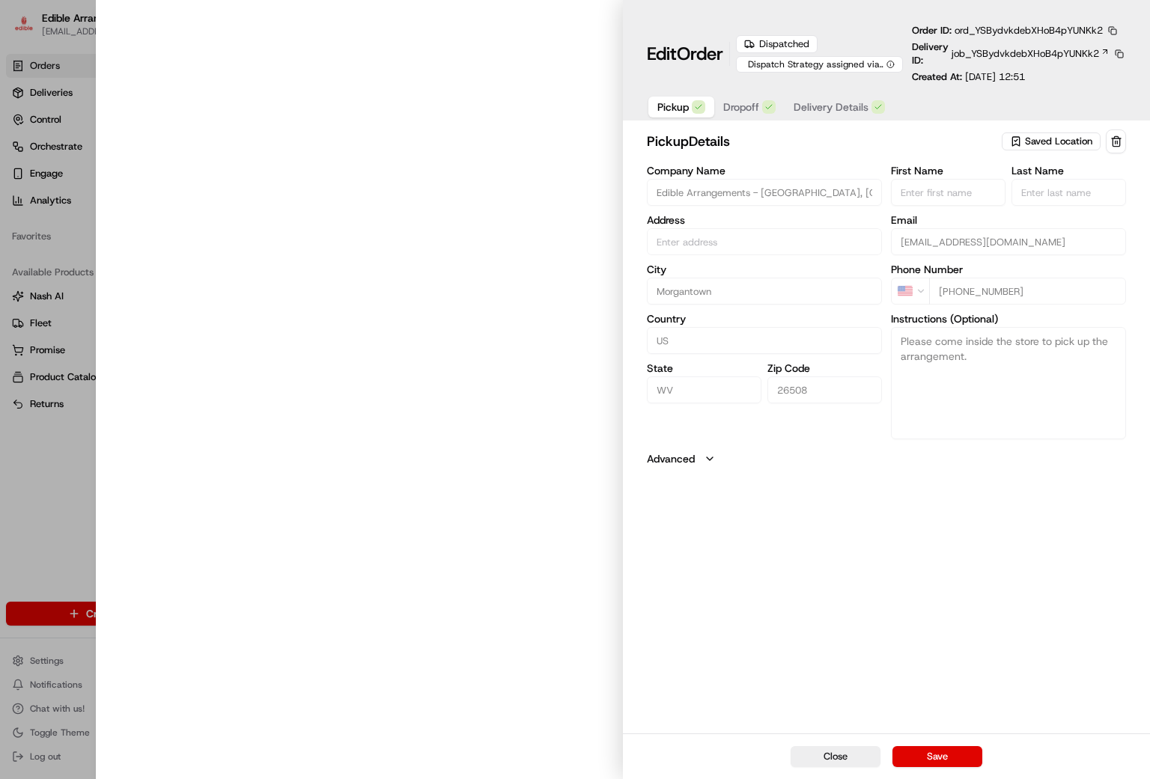
type input "[STREET_ADDRESS]"
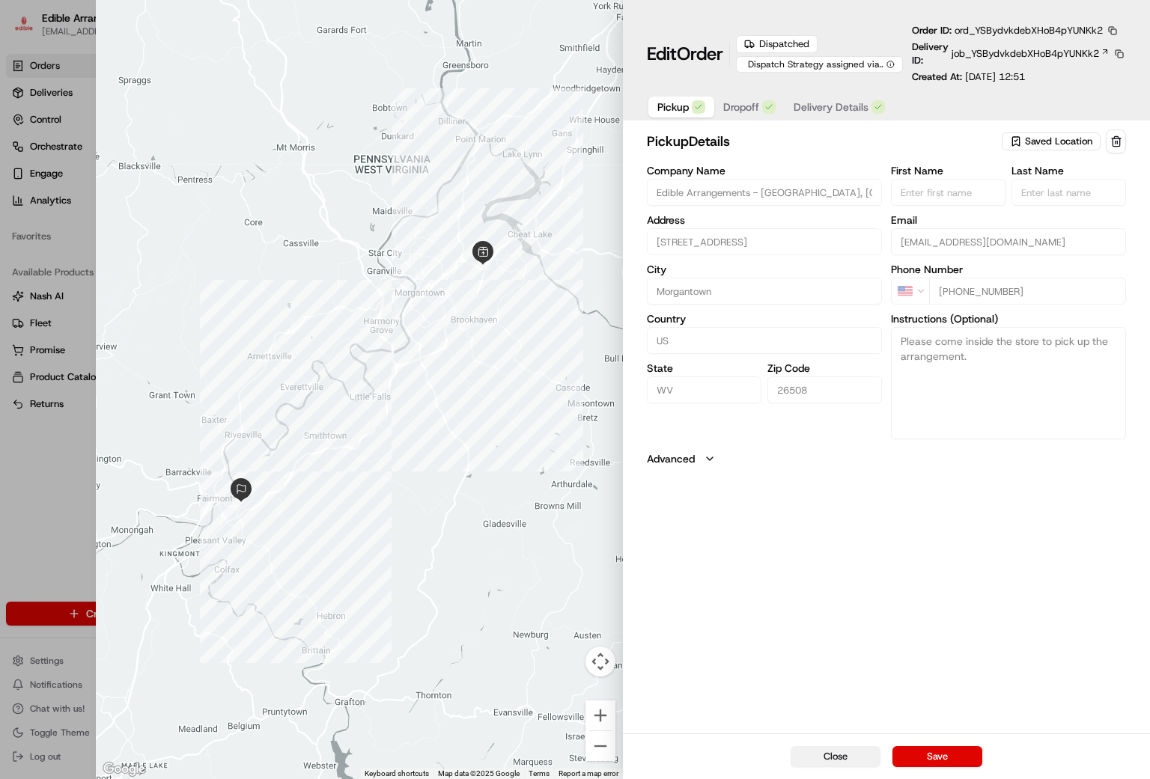
click at [848, 762] on button "Close" at bounding box center [836, 757] width 90 height 21
type input "+1"
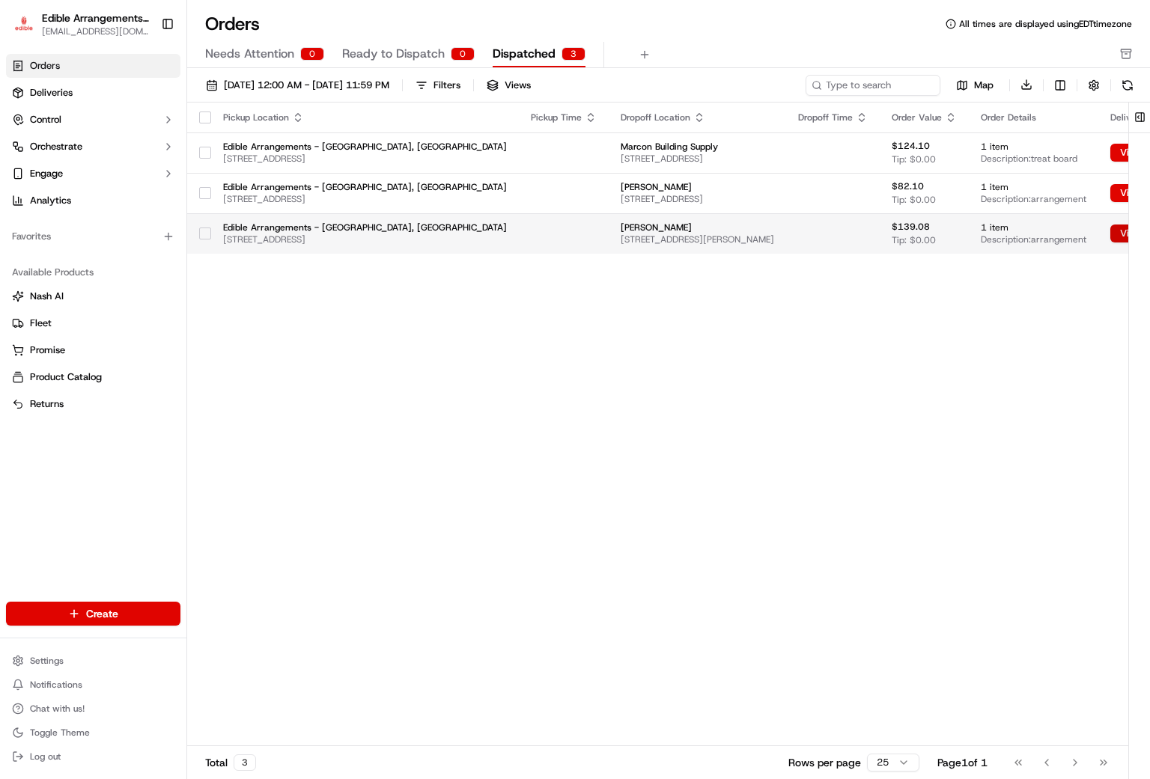
click at [1110, 238] on button "View Job" at bounding box center [1145, 234] width 70 height 18
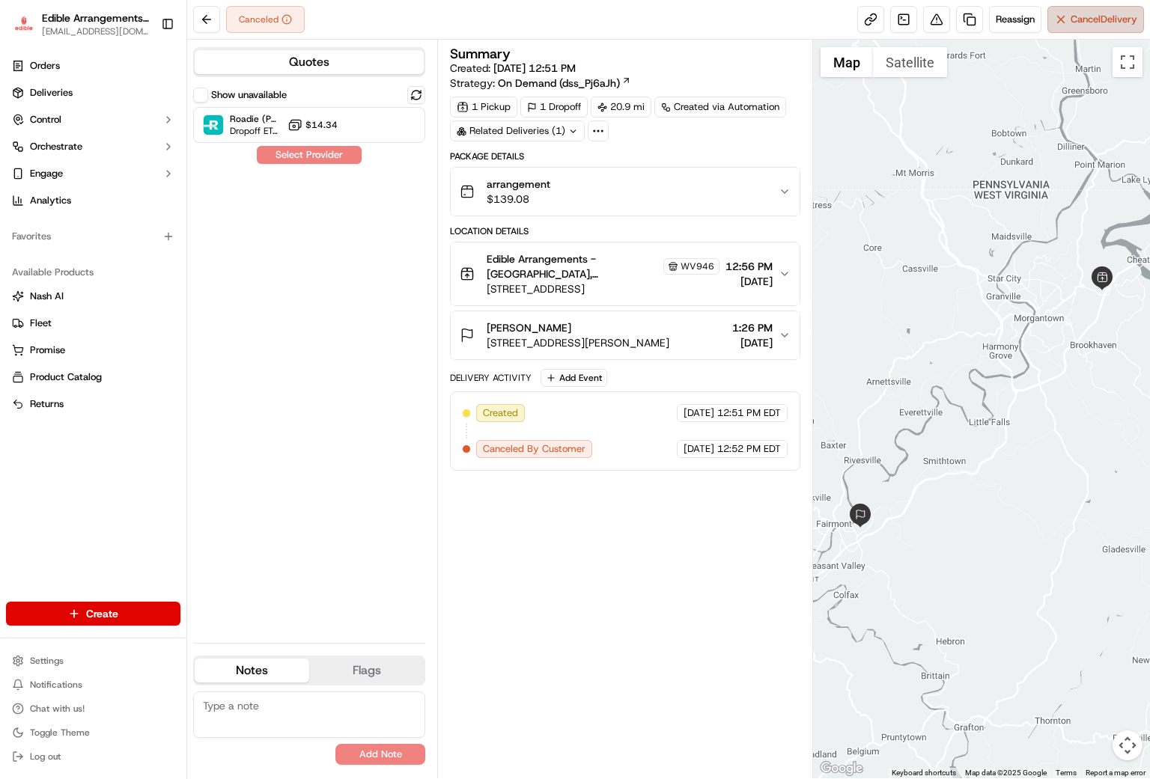
click at [1059, 14] on button "Cancel Delivery" at bounding box center [1096, 19] width 97 height 27
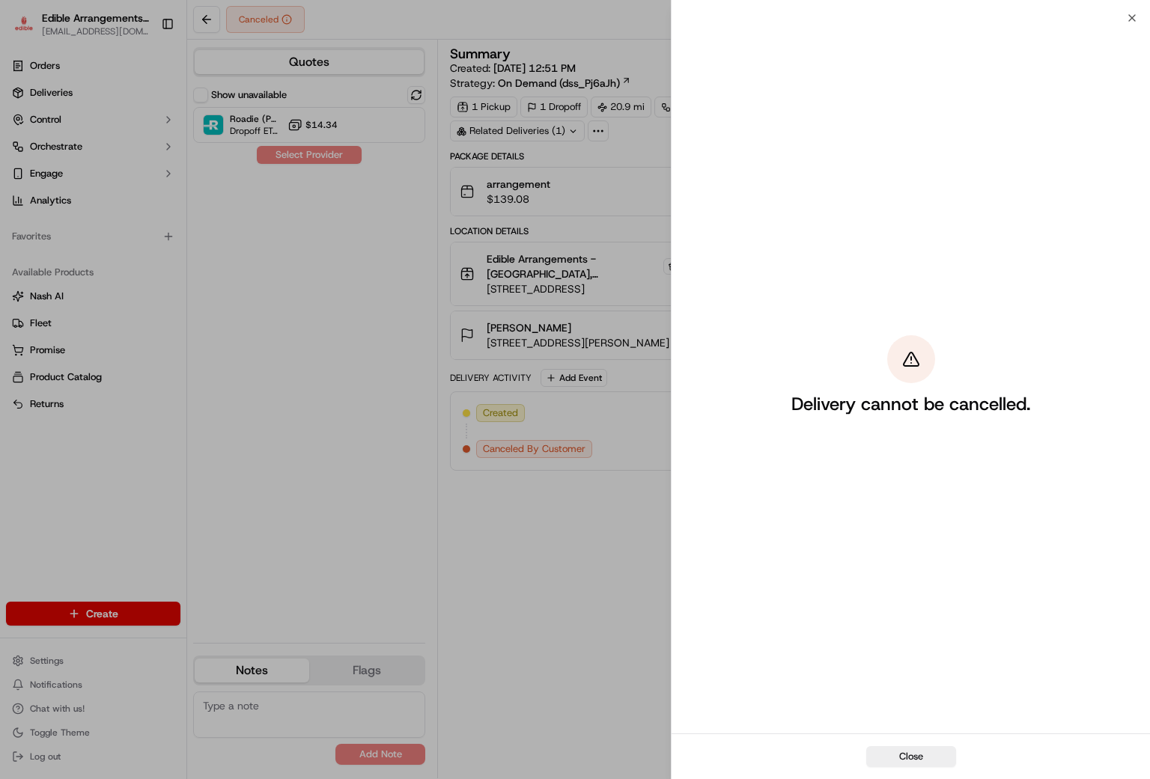
drag, startPoint x: 879, startPoint y: 640, endPoint x: 863, endPoint y: 705, distance: 67.0
click at [879, 640] on div "Delivery cannot be cancelled." at bounding box center [911, 376] width 335 height 710
click at [901, 755] on button "Close" at bounding box center [911, 757] width 90 height 21
